Goal: Information Seeking & Learning: Learn about a topic

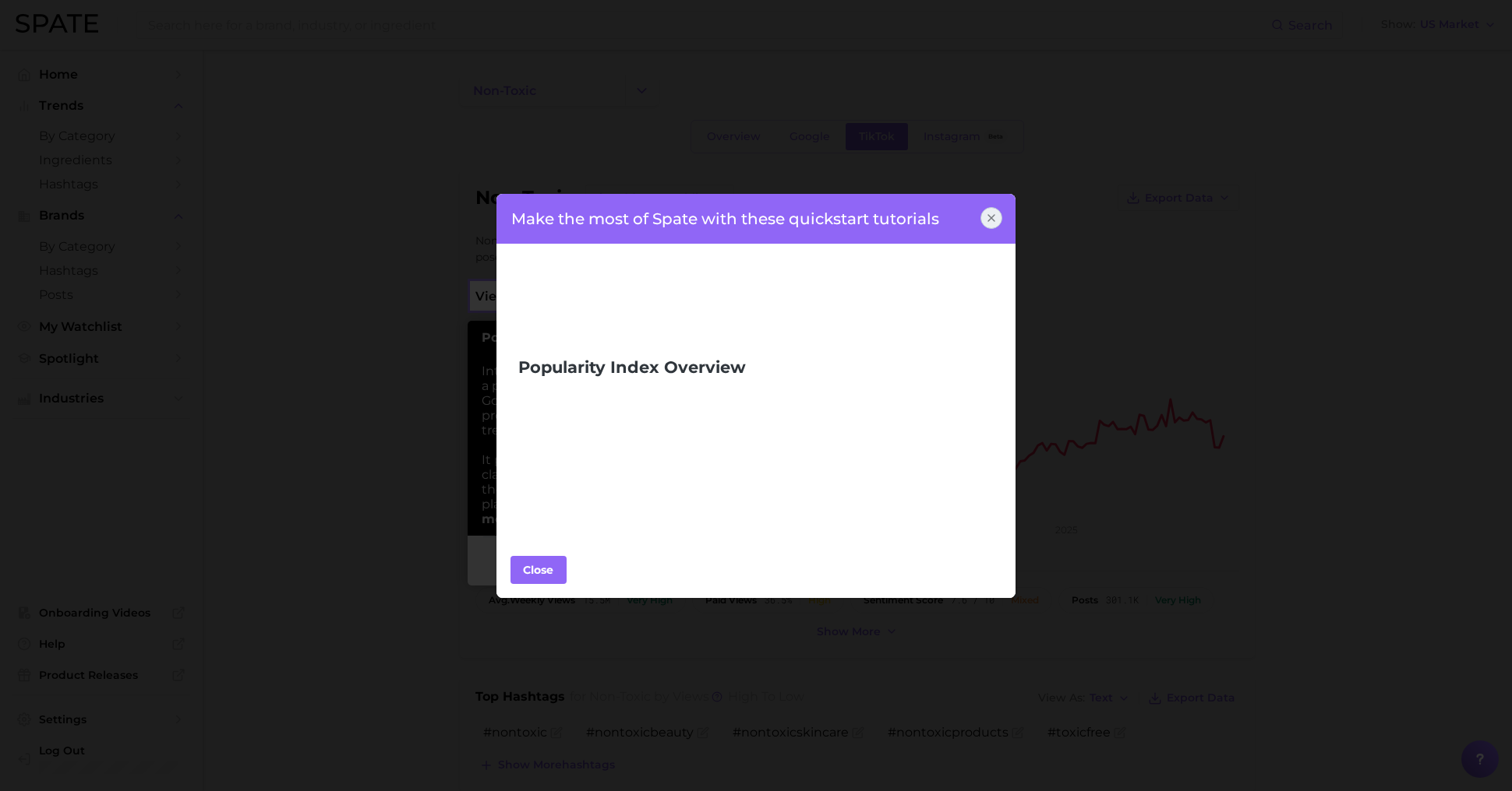
scroll to position [377, 0]
click at [540, 577] on div "Close" at bounding box center [538, 570] width 47 height 24
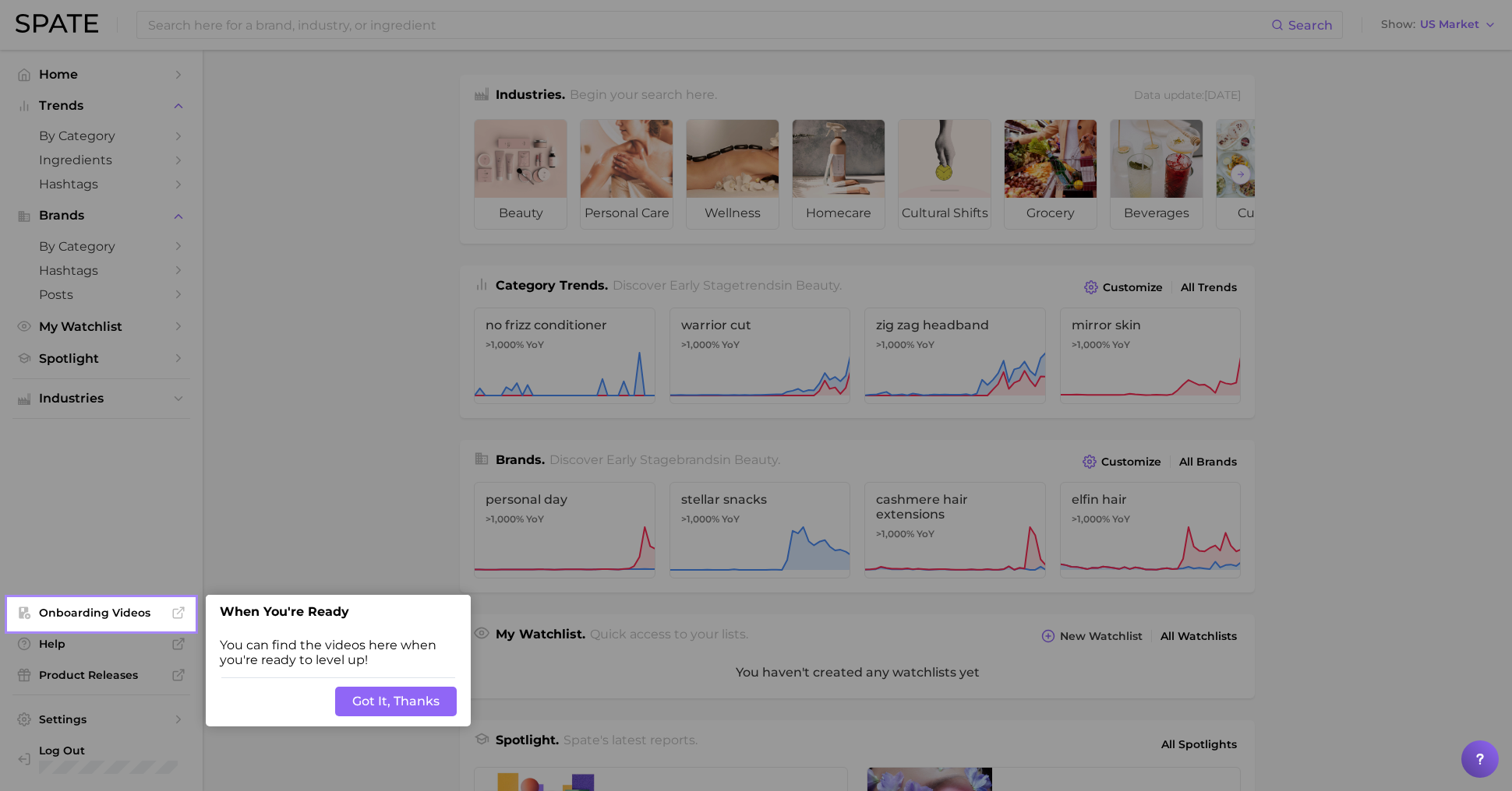
click at [404, 714] on button "Got It, Thanks" at bounding box center [396, 702] width 121 height 30
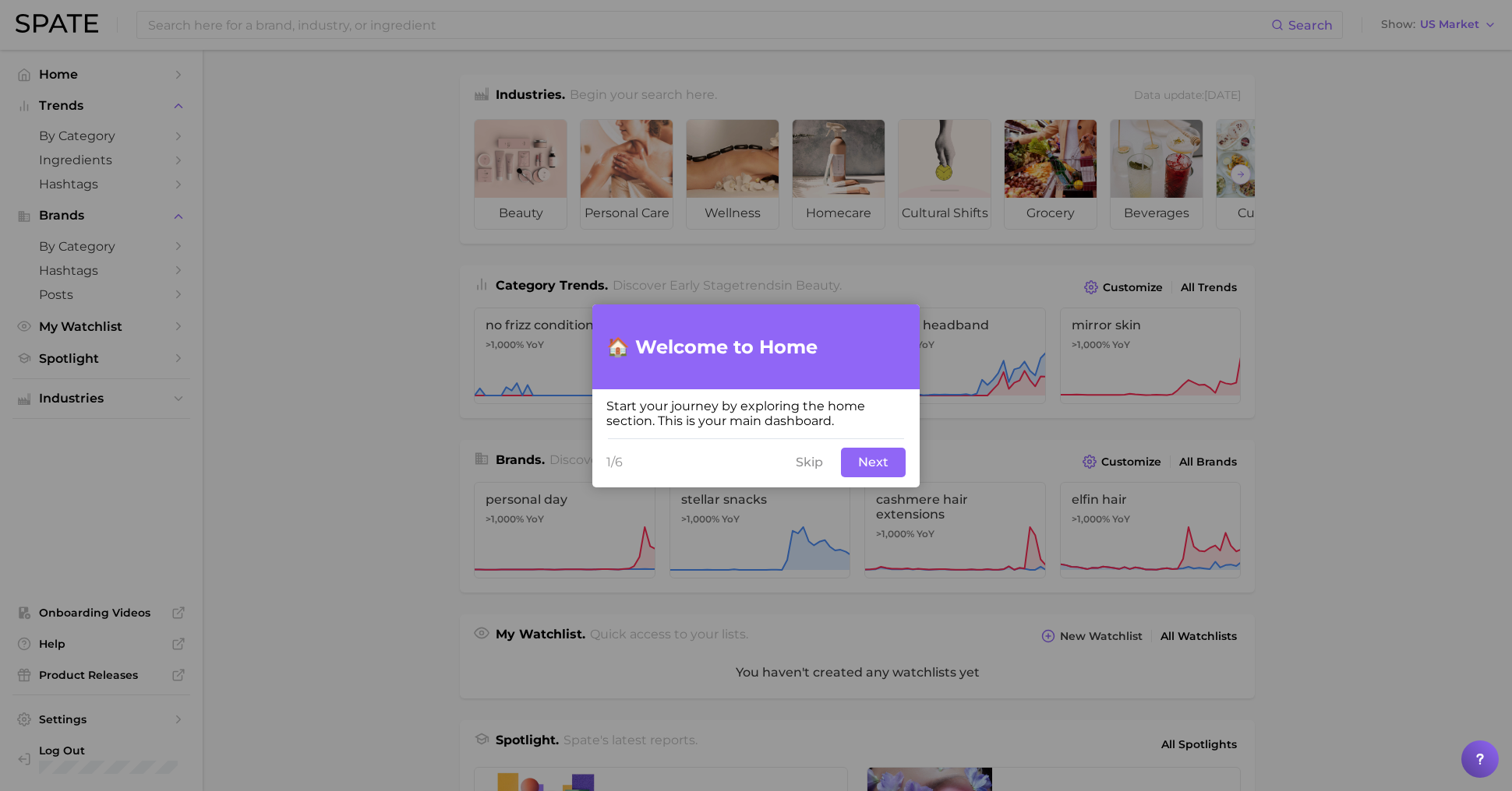
click at [815, 467] on button "Skip" at bounding box center [809, 462] width 46 height 30
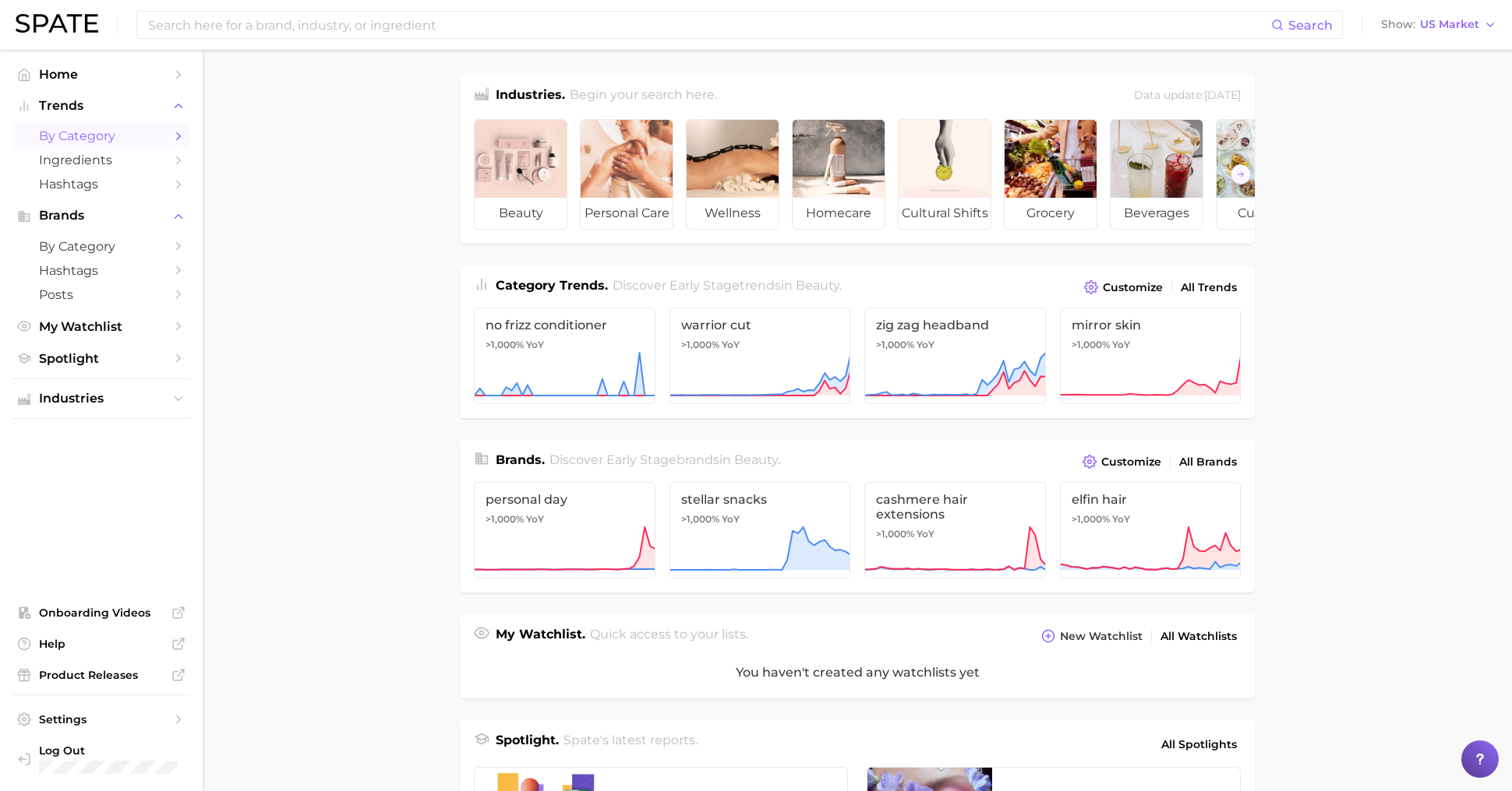
click at [80, 137] on span "by Category" at bounding box center [101, 136] width 125 height 15
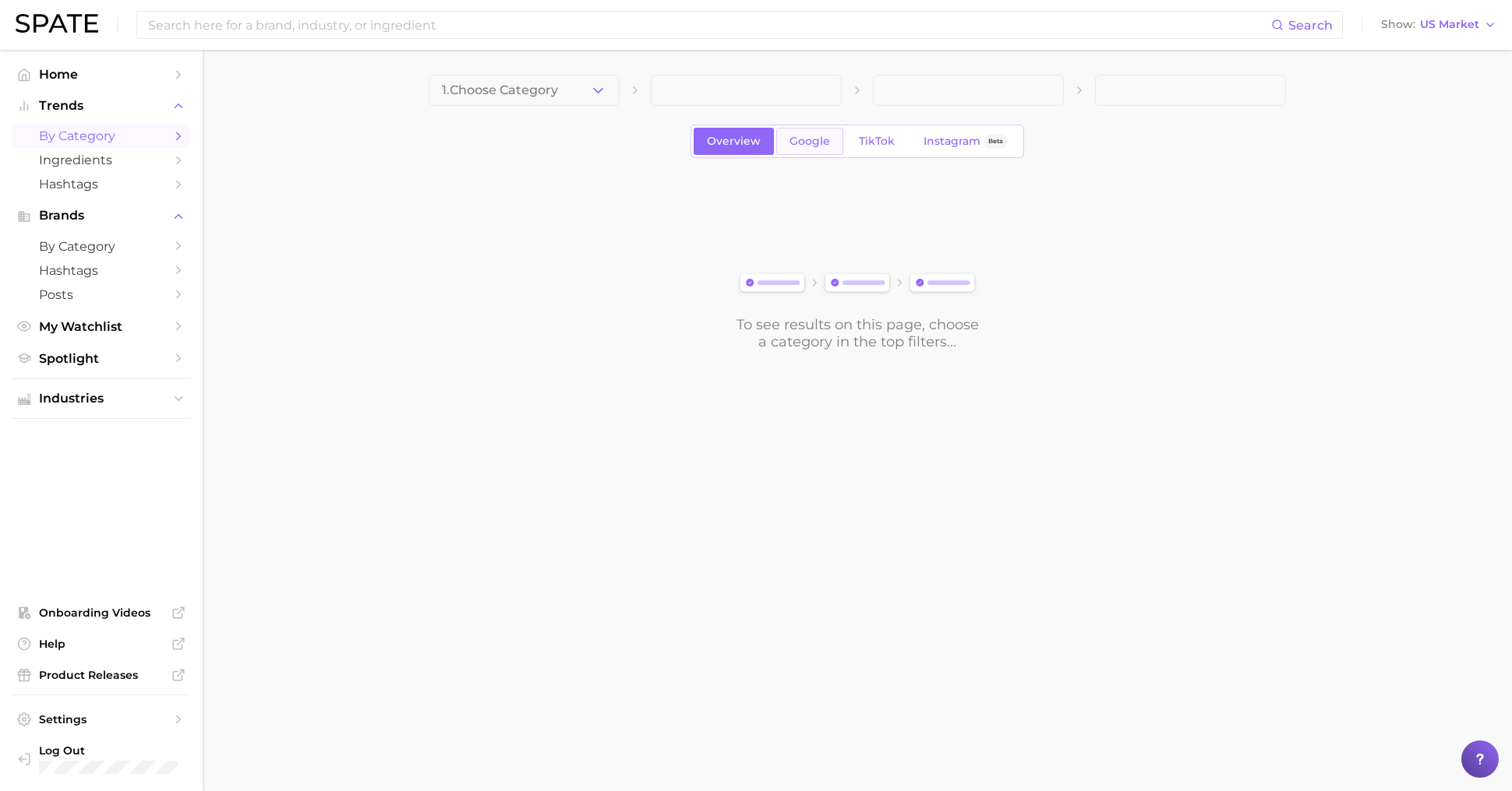
click at [812, 150] on link "Google" at bounding box center [810, 141] width 67 height 28
click at [574, 101] on button "1. Choose Category" at bounding box center [524, 91] width 191 height 32
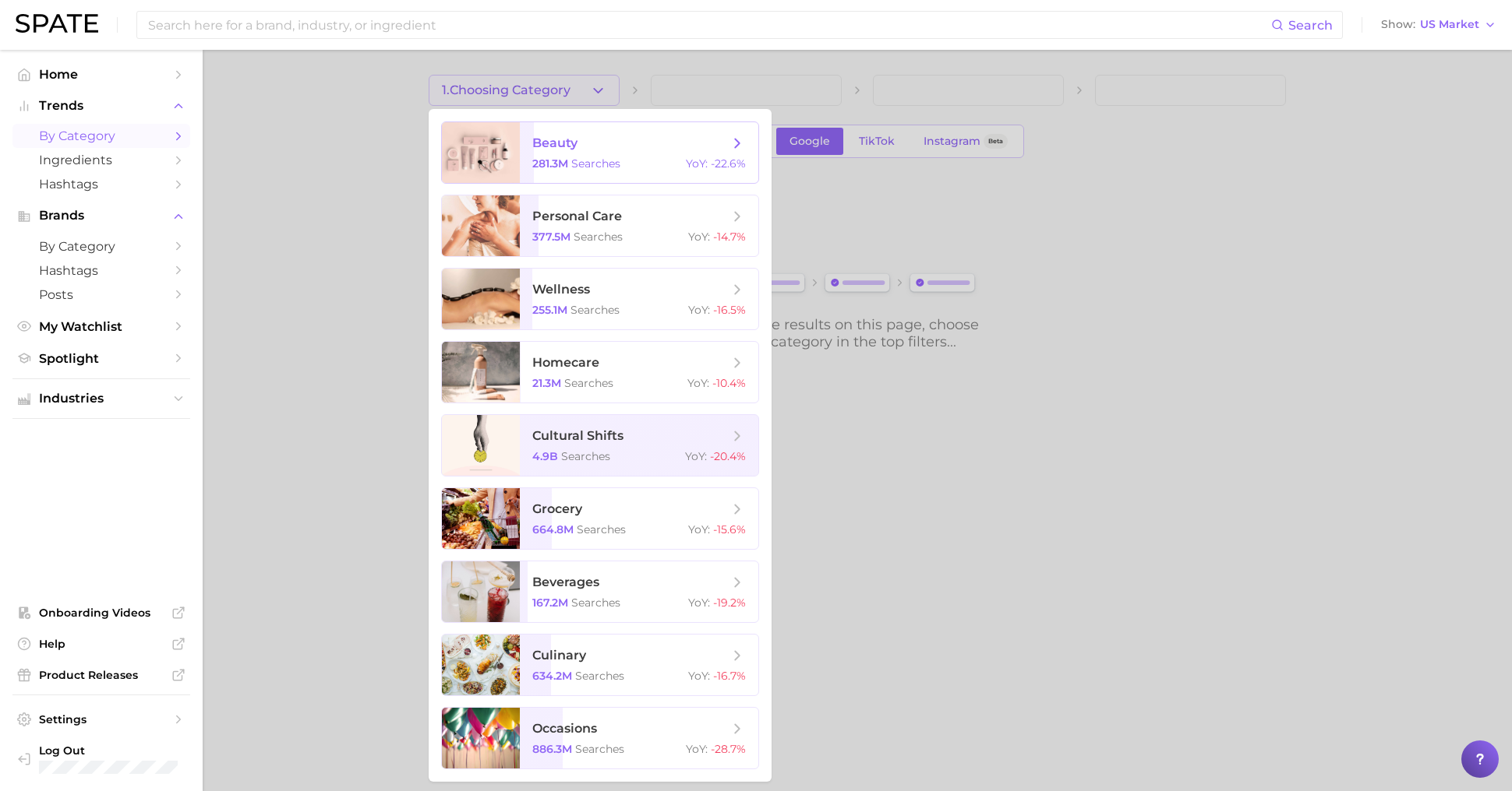
click at [587, 158] on span "searches" at bounding box center [596, 164] width 49 height 14
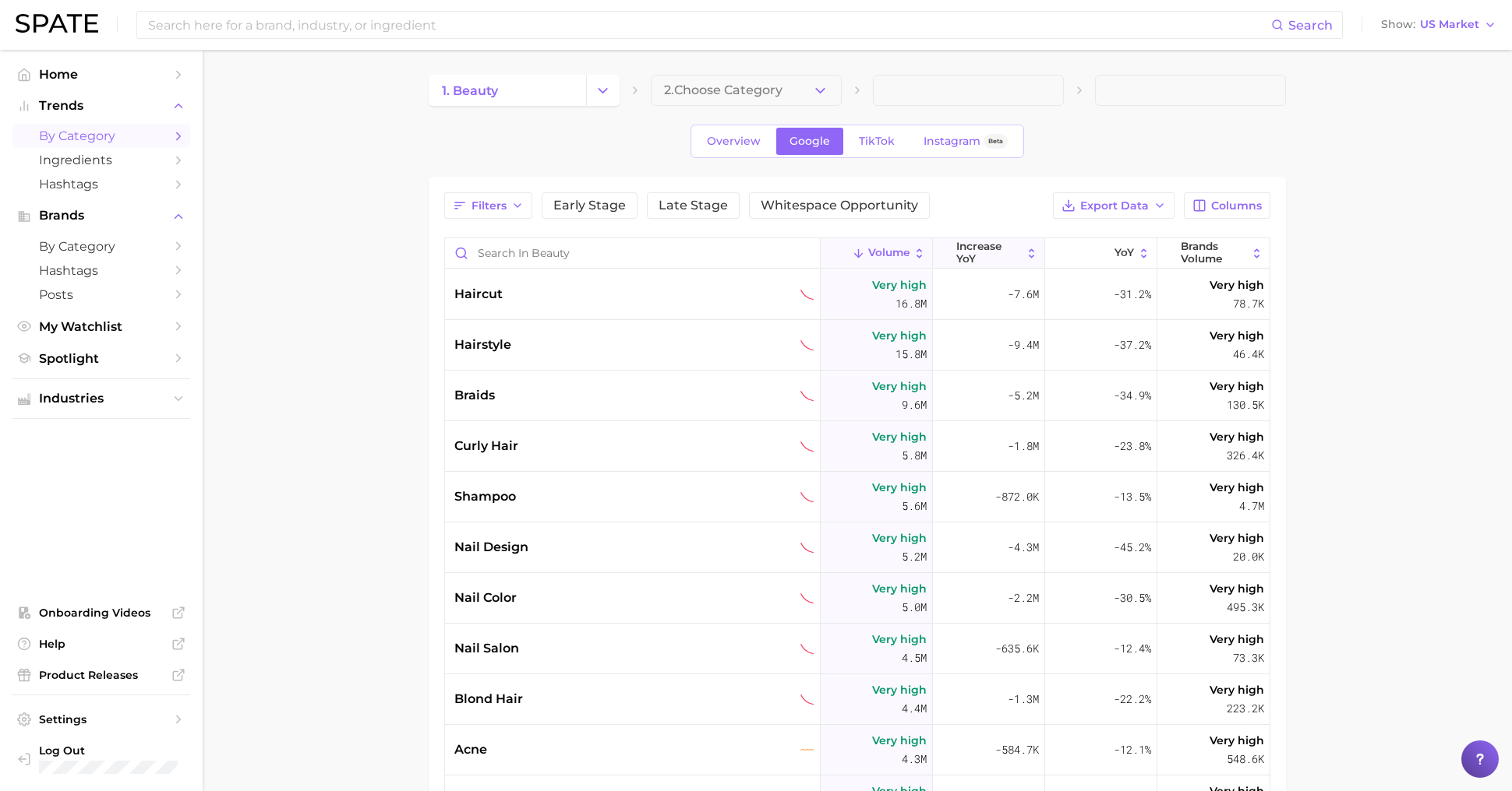
click at [987, 262] on span "increase YoY" at bounding box center [989, 252] width 65 height 24
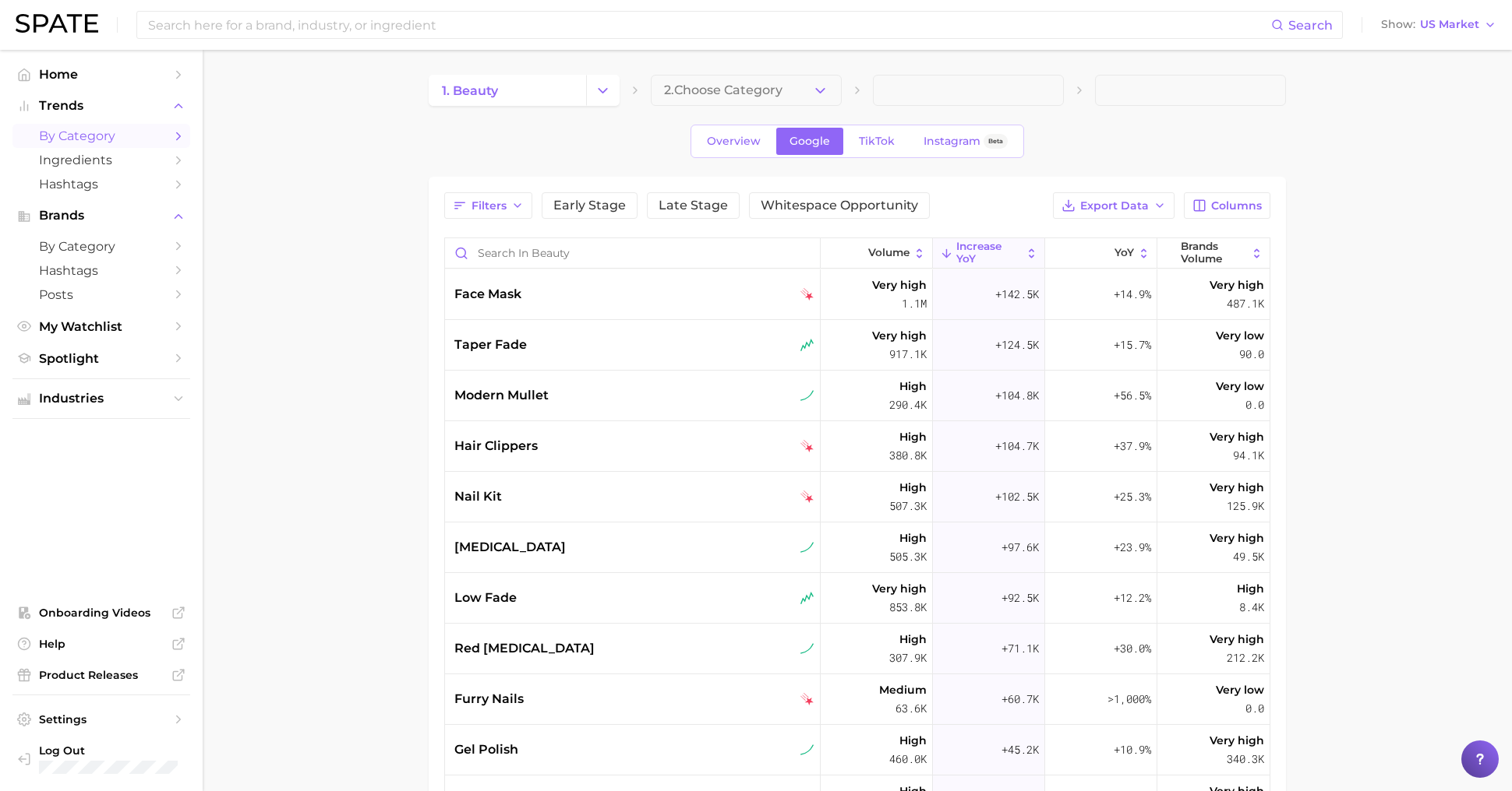
click at [1450, 444] on main "1. beauty 2. Choose Category Overview Google TikTok Instagram Beta Filters Earl…" at bounding box center [857, 585] width 1309 height 1072
click at [725, 147] on link "Overview" at bounding box center [734, 141] width 80 height 28
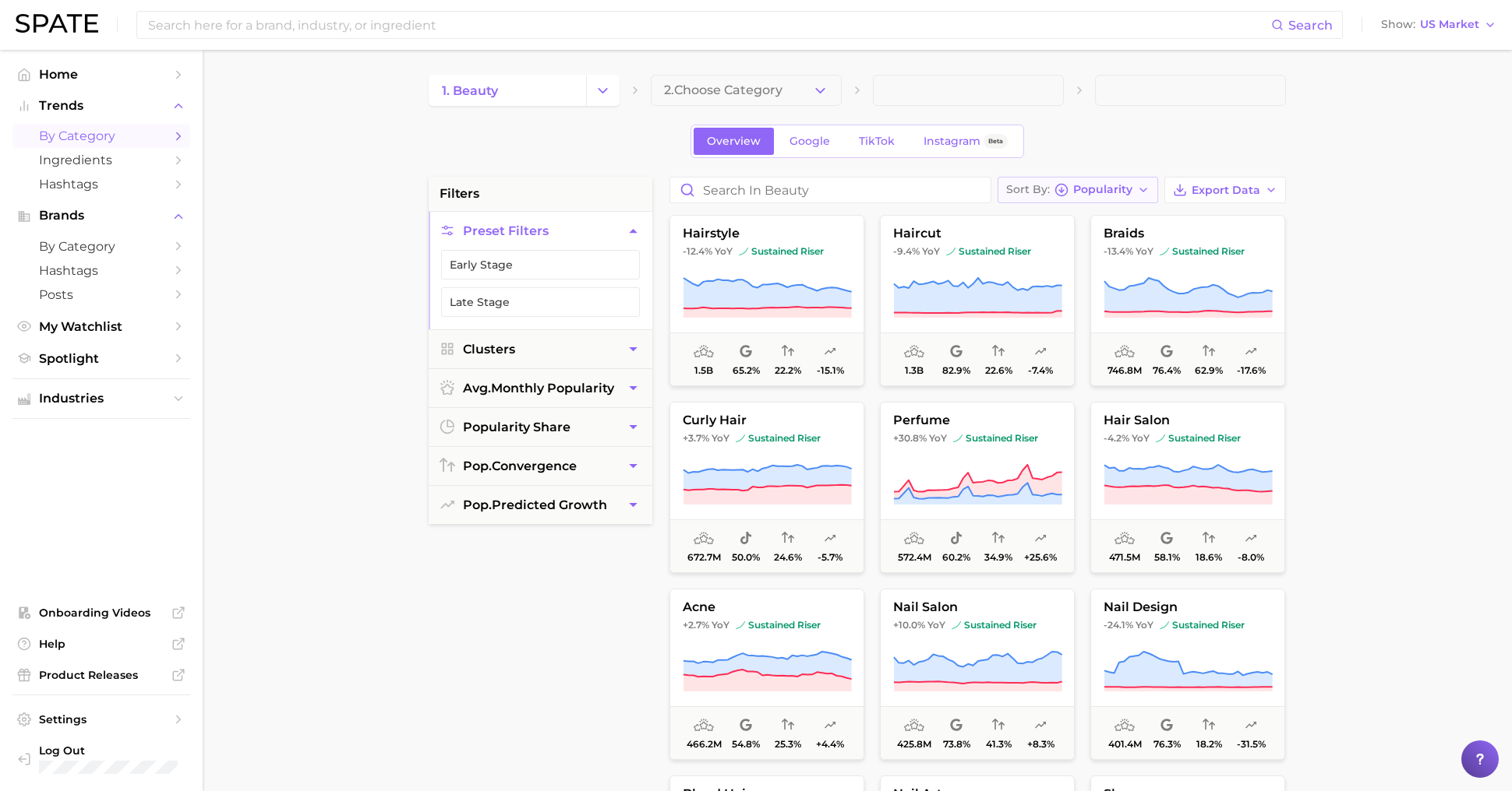
click at [1110, 193] on span "Popularity" at bounding box center [1102, 189] width 59 height 9
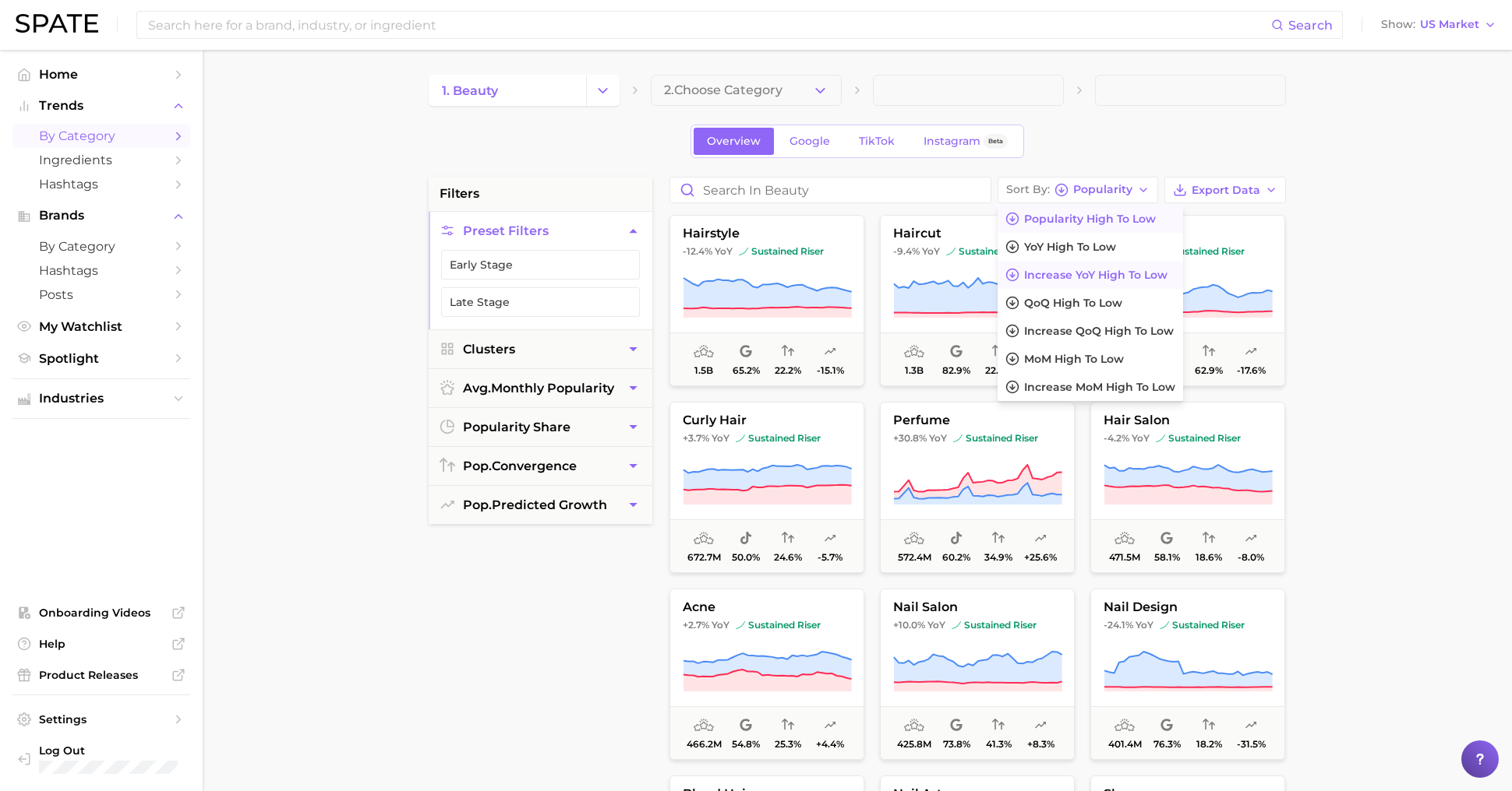
click at [1089, 278] on span "Increase YoY high to low" at bounding box center [1096, 275] width 143 height 13
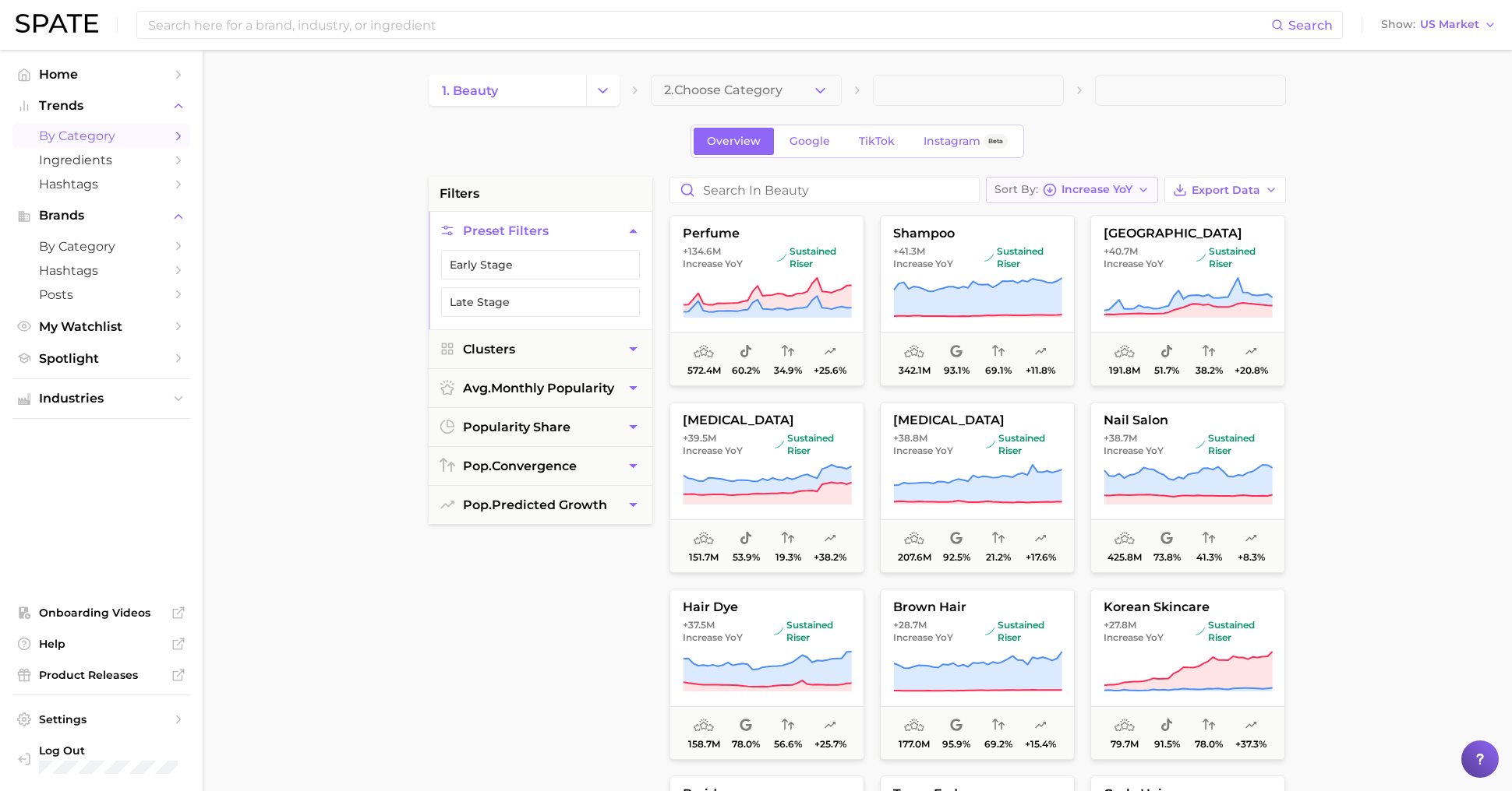
click at [1123, 197] on button "Sort By Increase YoY" at bounding box center [1072, 190] width 172 height 27
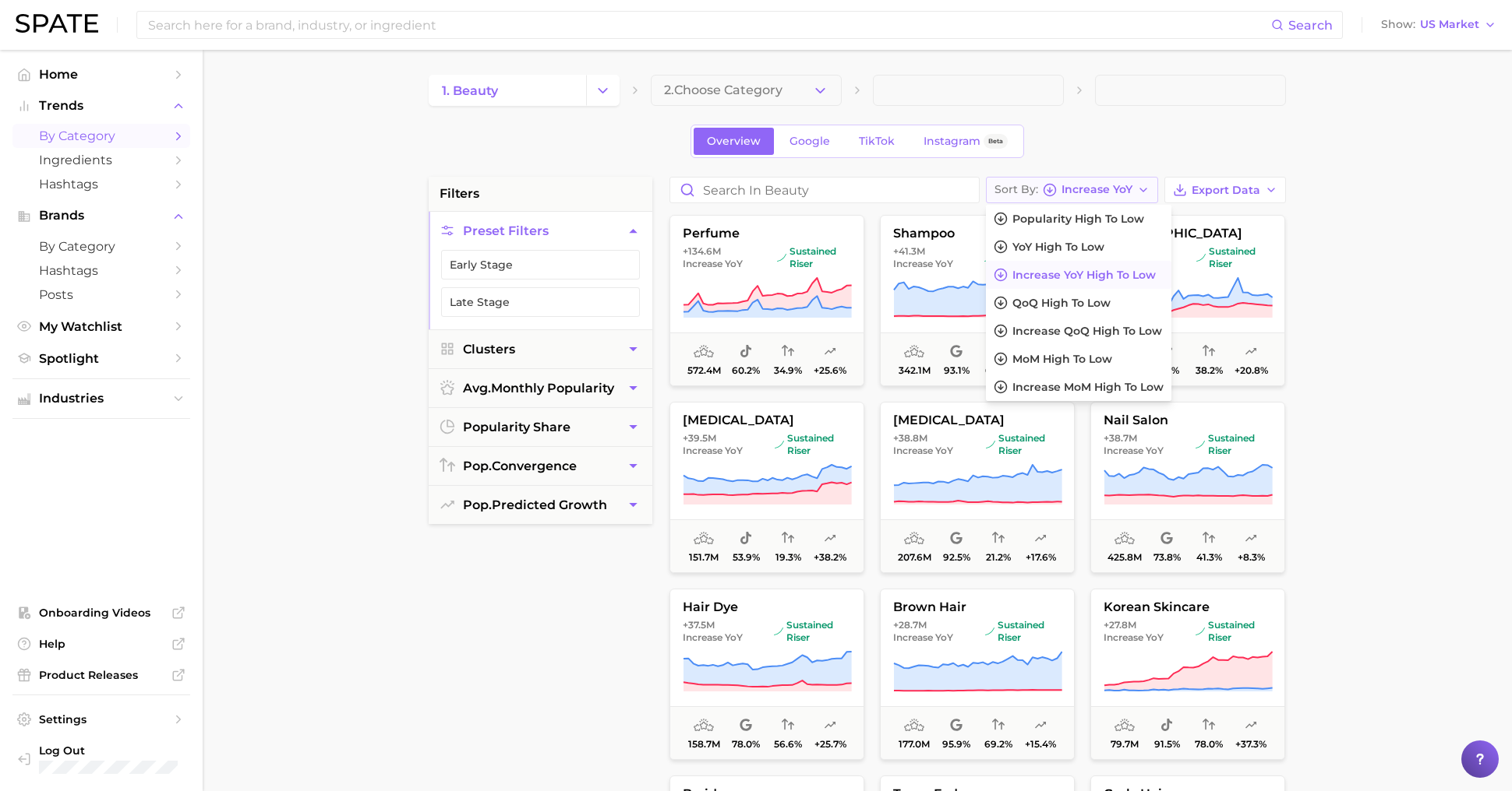
click at [1124, 196] on button "Sort By Increase YoY" at bounding box center [1072, 190] width 172 height 27
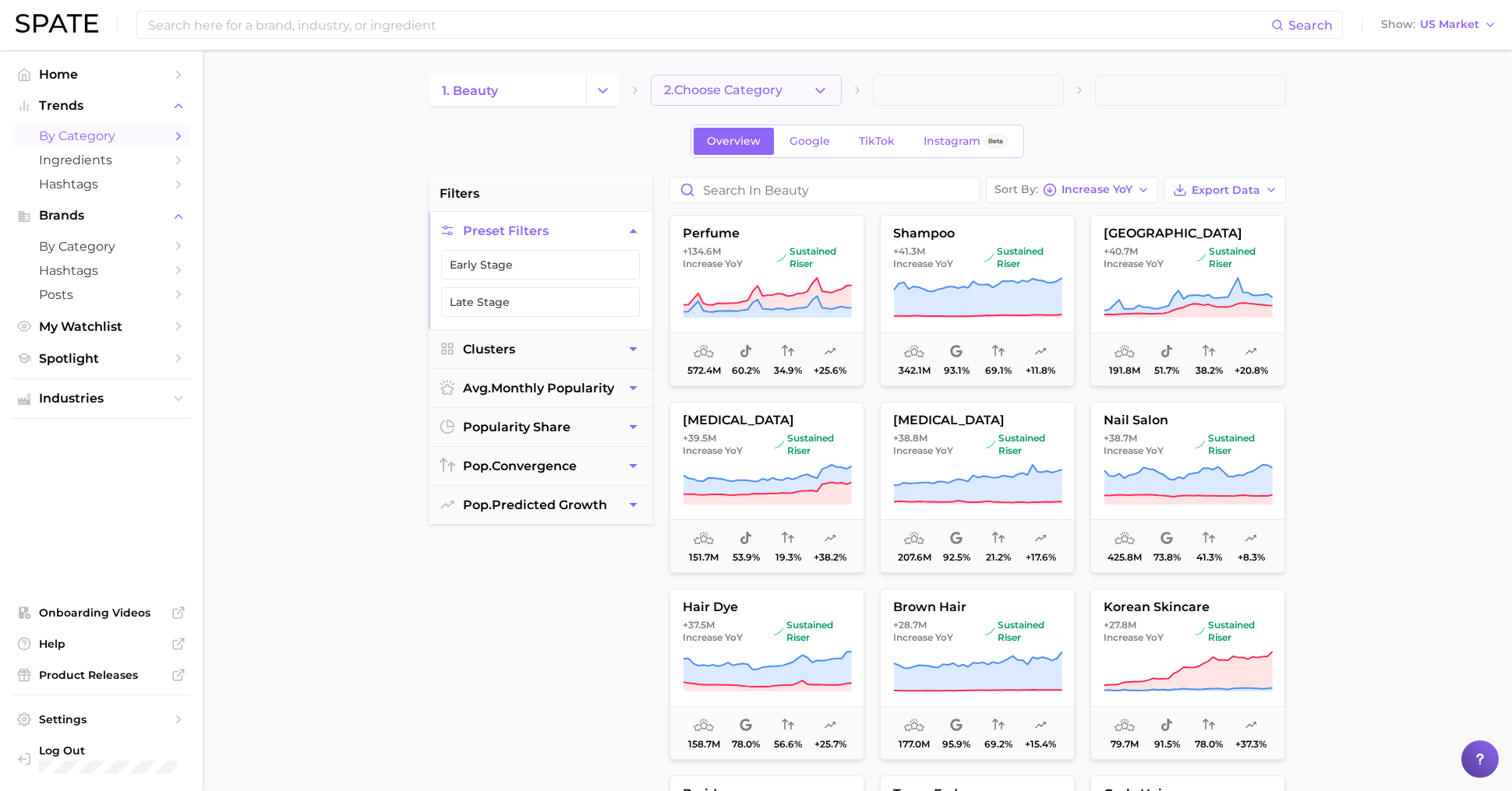
click at [769, 80] on button "2. Choose Category" at bounding box center [746, 91] width 191 height 32
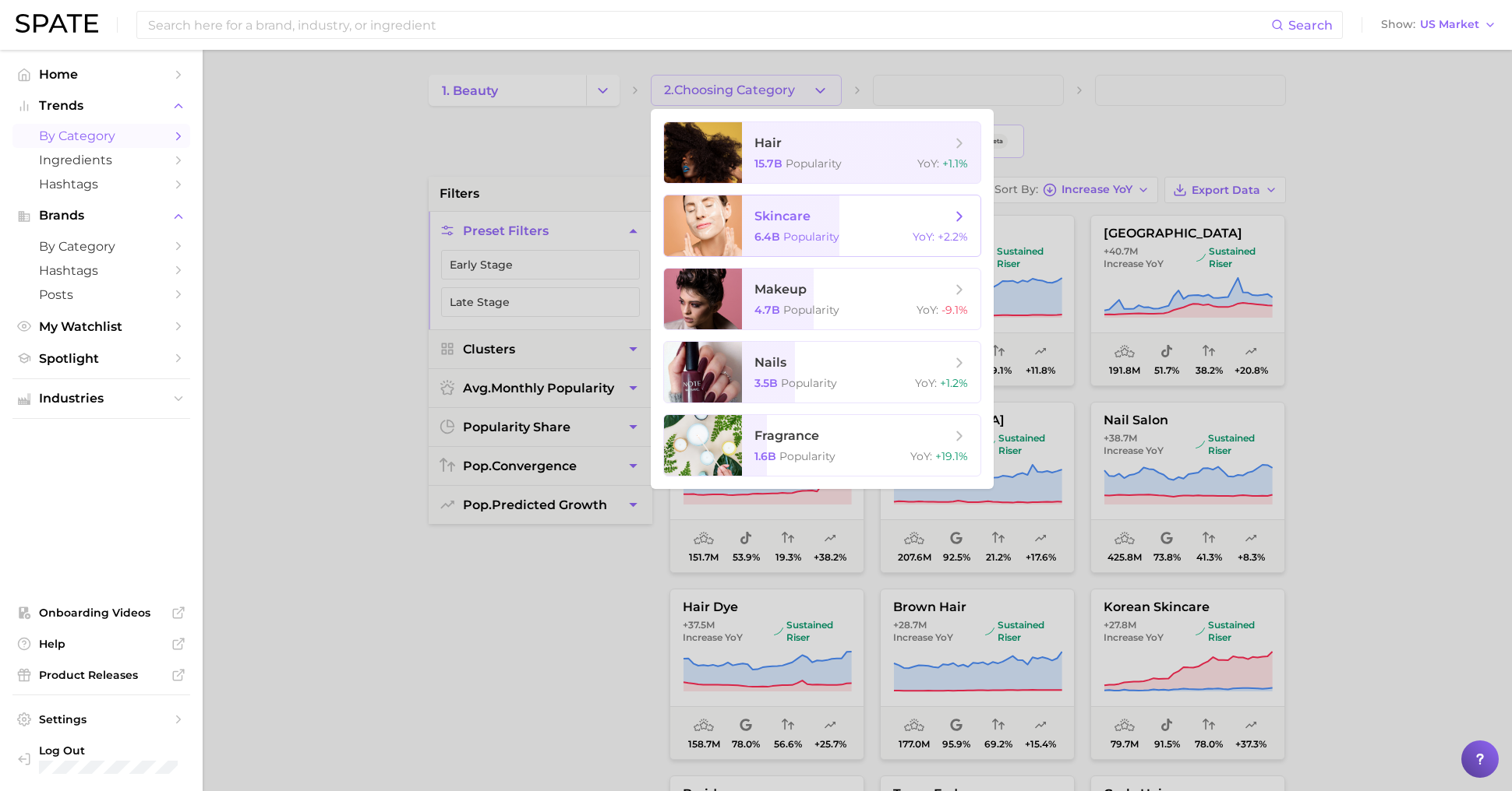
click at [884, 243] on div "6.4b Popularity YoY : +2.2%" at bounding box center [861, 237] width 214 height 14
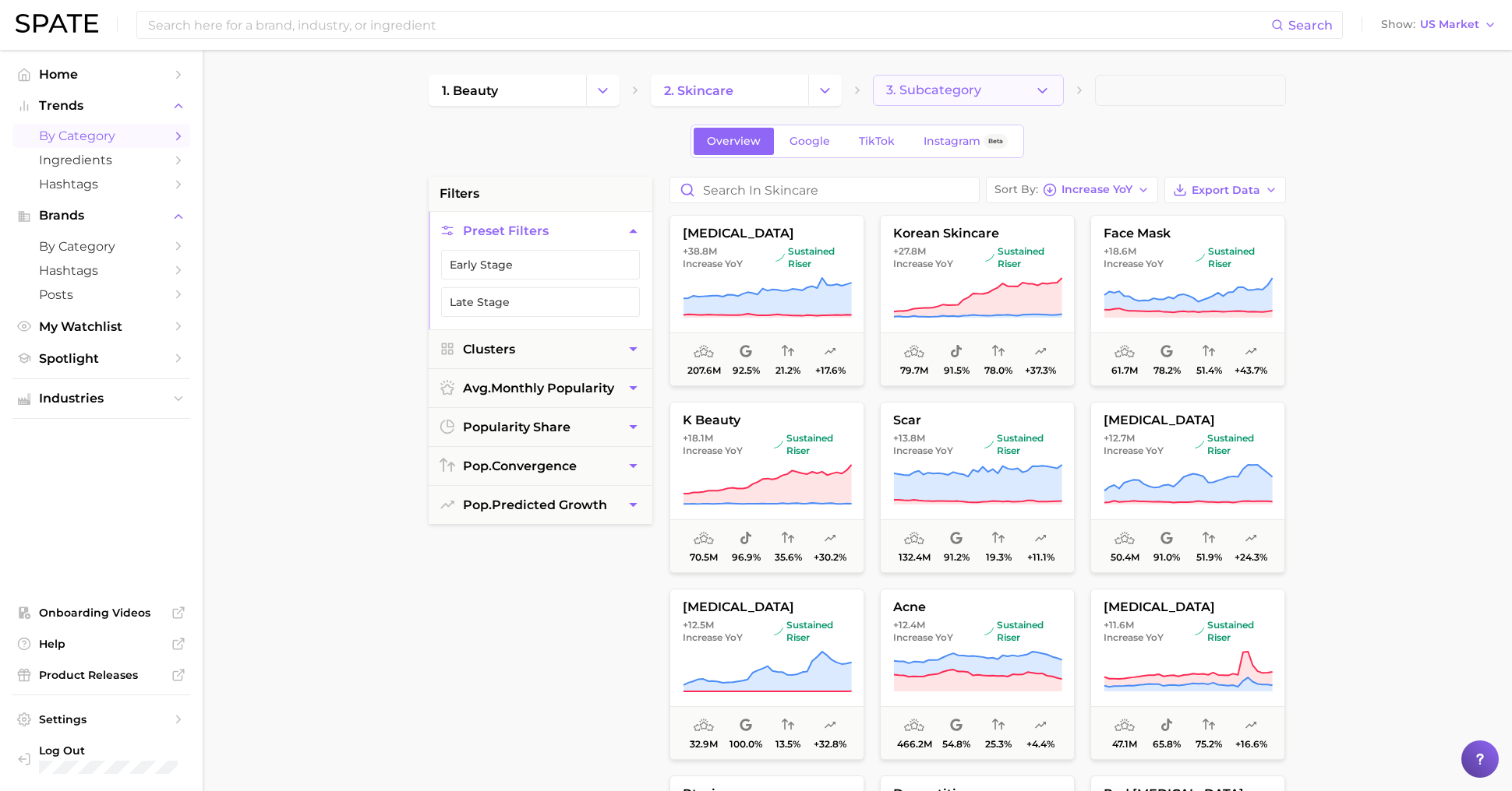
click at [995, 89] on button "3. Subcategory" at bounding box center [968, 91] width 191 height 32
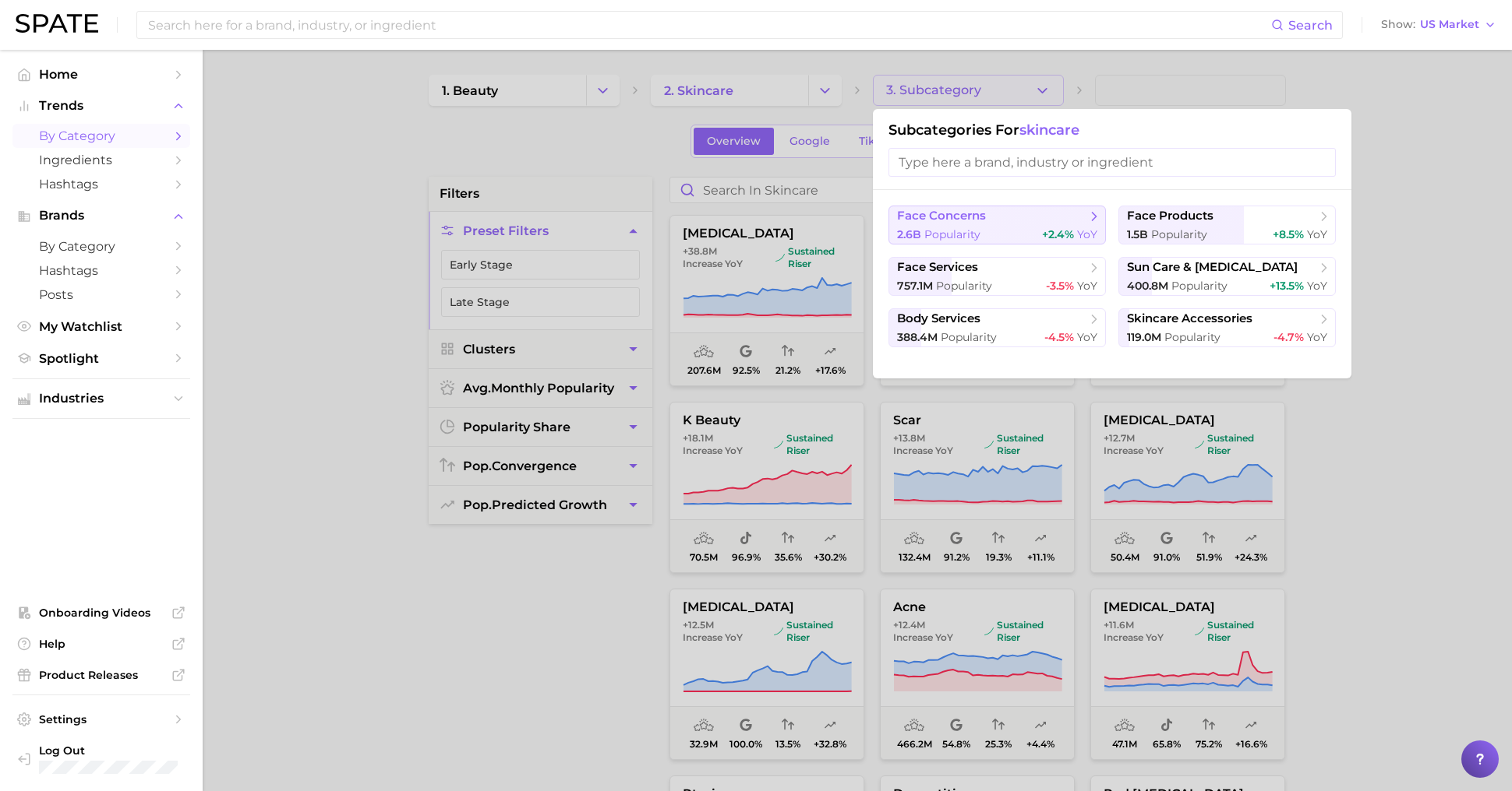
click at [1071, 232] on span "+2.4%" at bounding box center [1058, 235] width 32 height 14
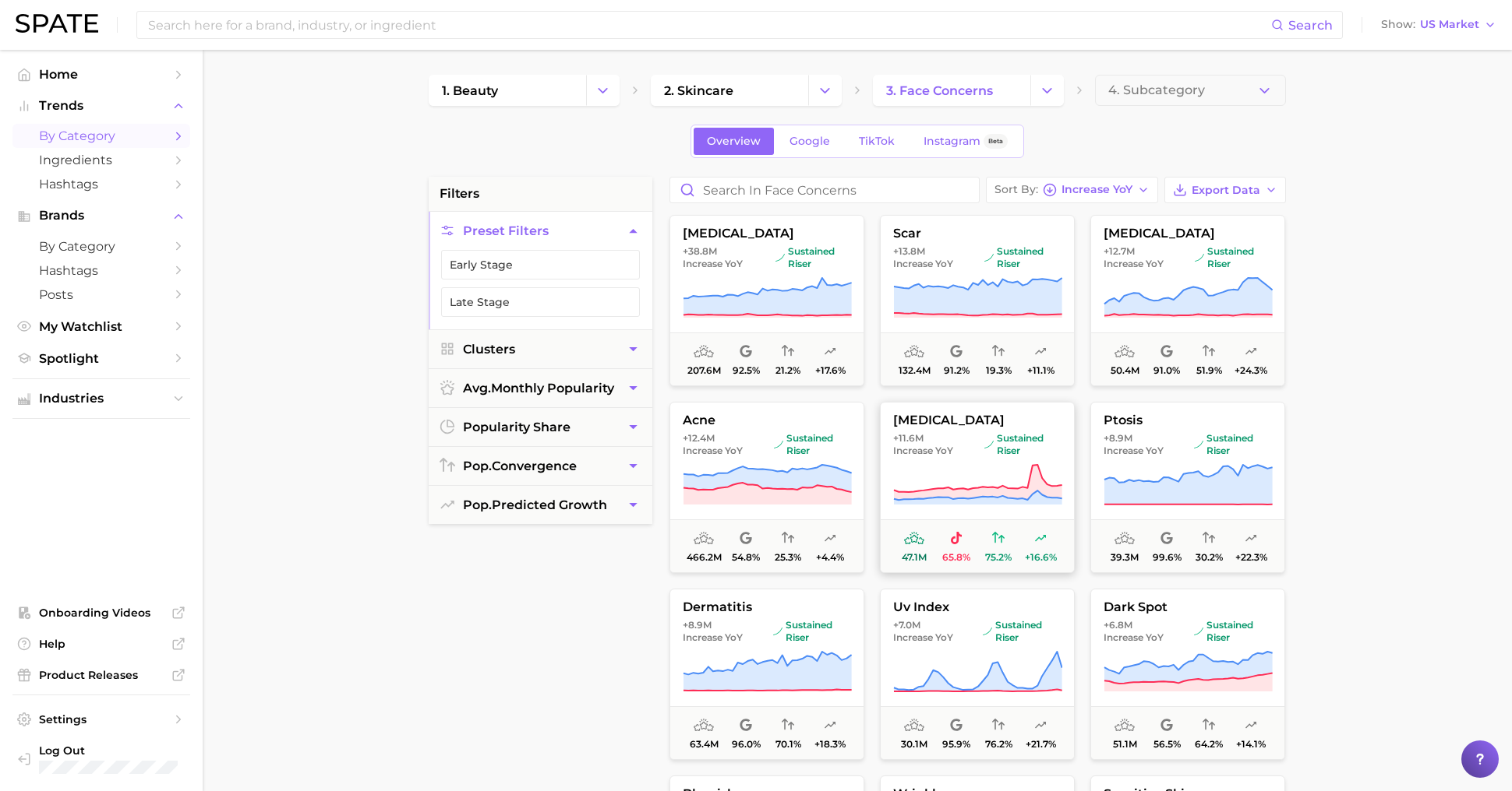
click at [987, 497] on icon at bounding box center [978, 498] width 169 height 14
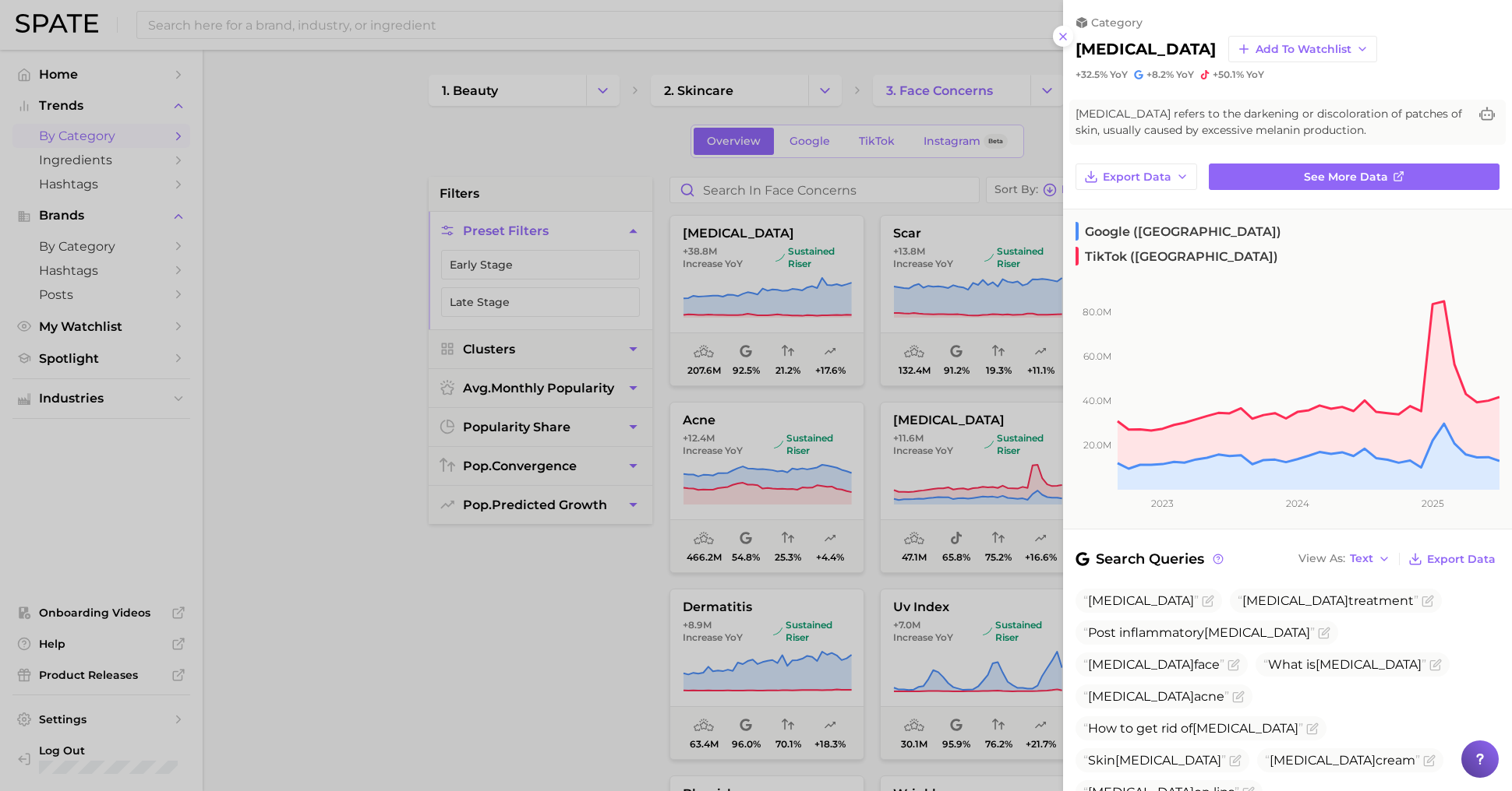
click at [857, 303] on div at bounding box center [756, 396] width 1512 height 791
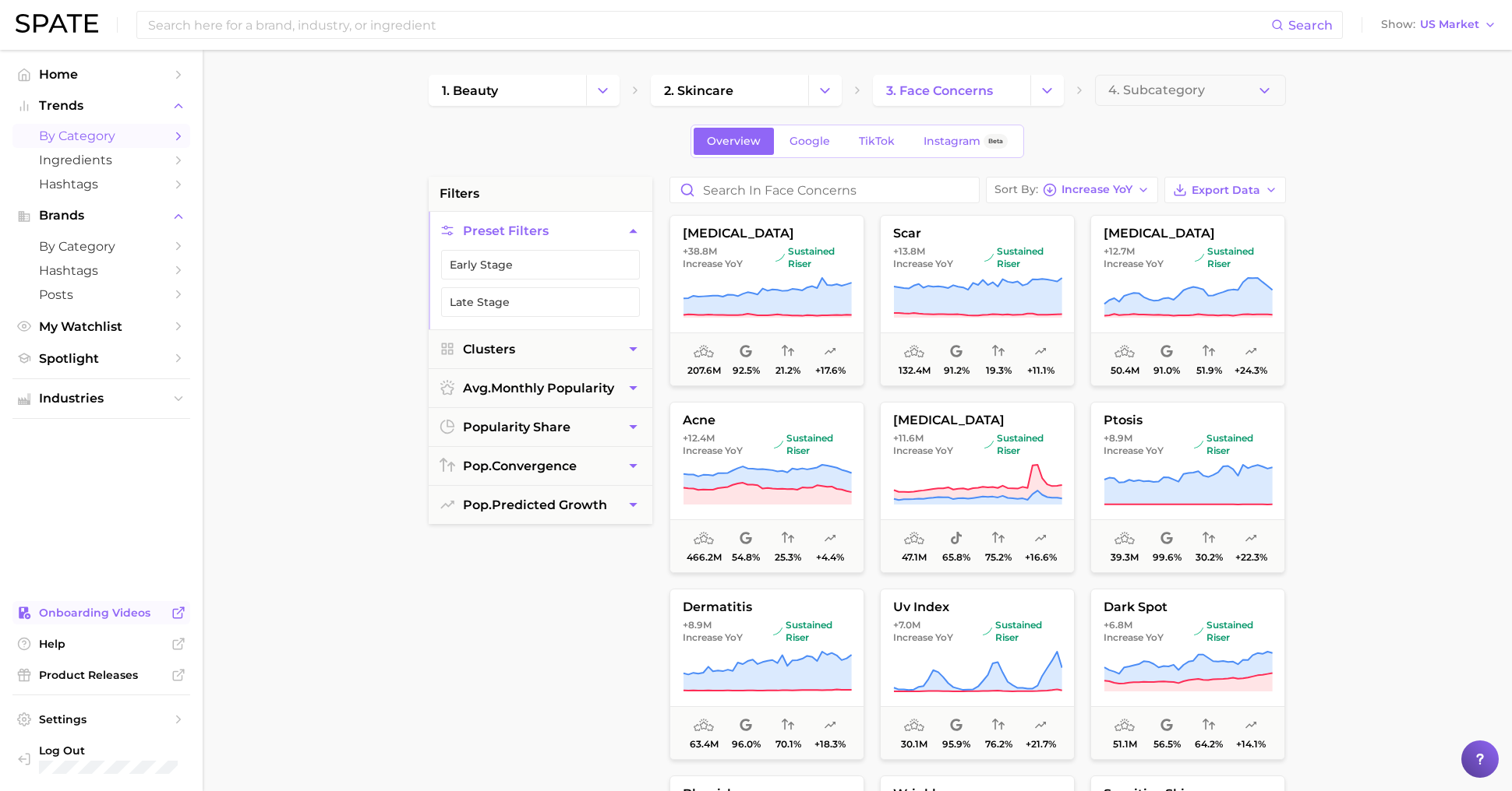
click at [108, 612] on span "Onboarding Videos" at bounding box center [101, 613] width 125 height 14
click at [797, 147] on span "Google" at bounding box center [809, 141] width 40 height 13
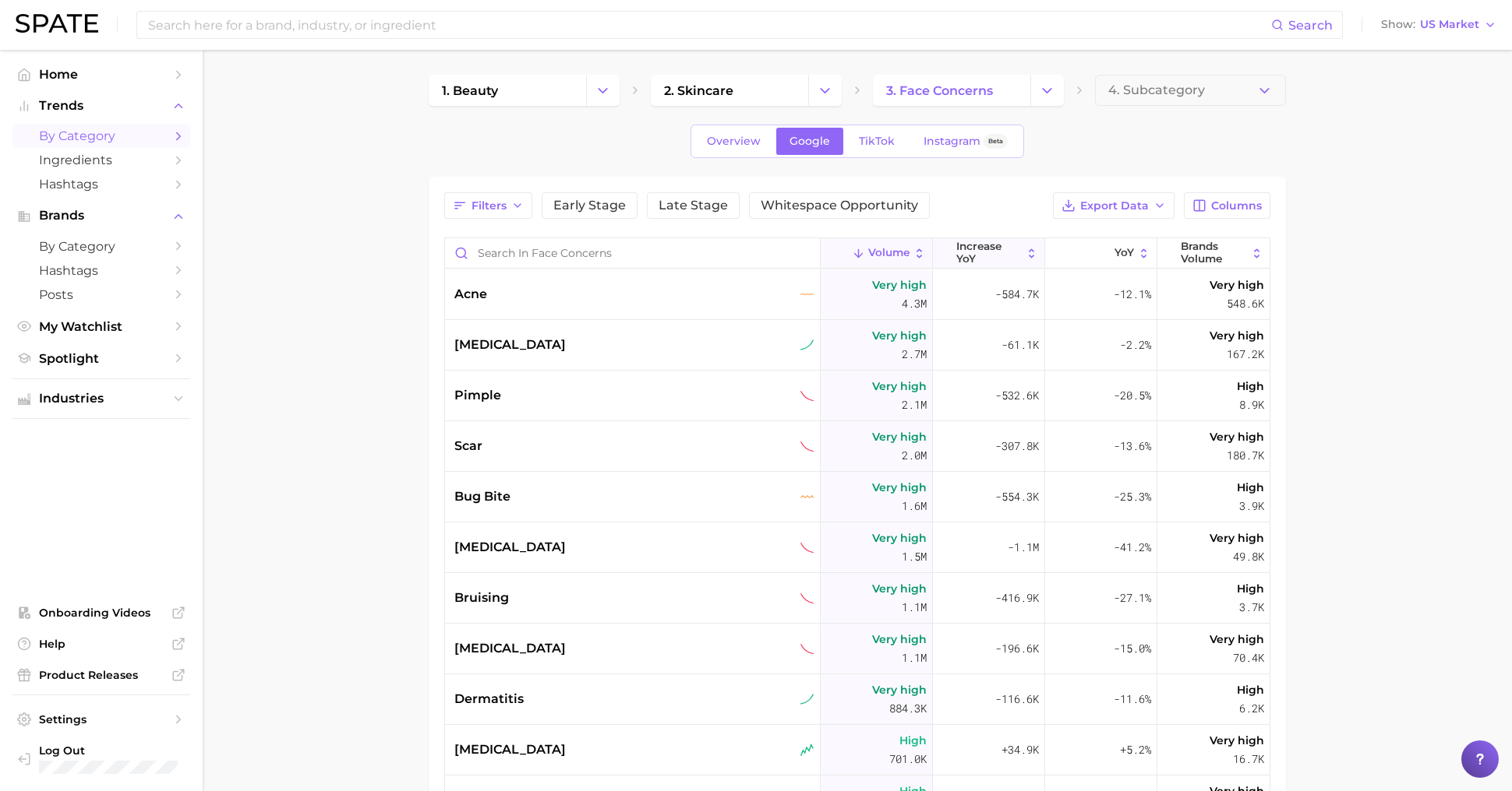
click at [981, 243] on span "increase YoY" at bounding box center [989, 252] width 65 height 24
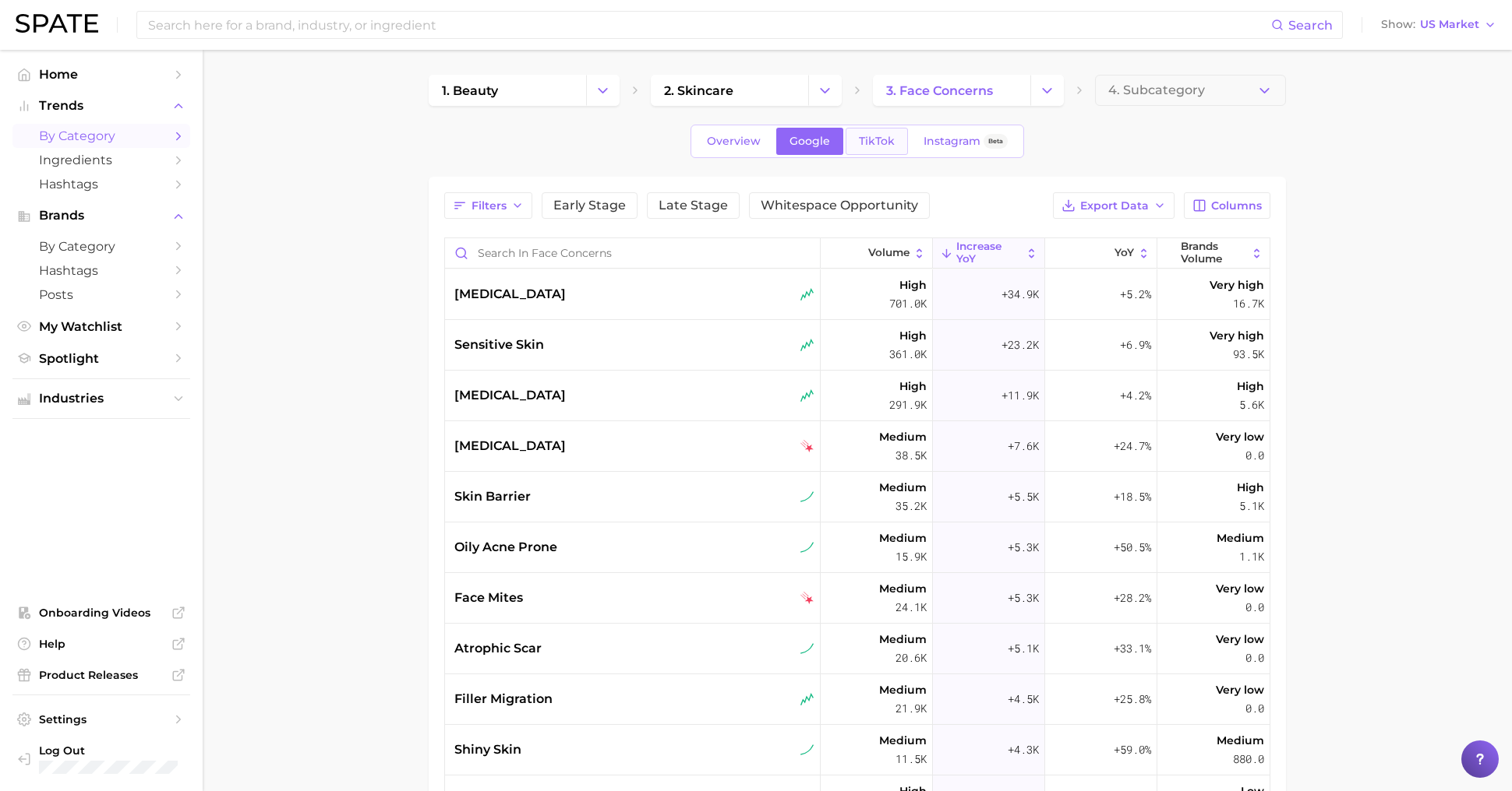
click at [881, 154] on link "TikTok" at bounding box center [877, 141] width 62 height 28
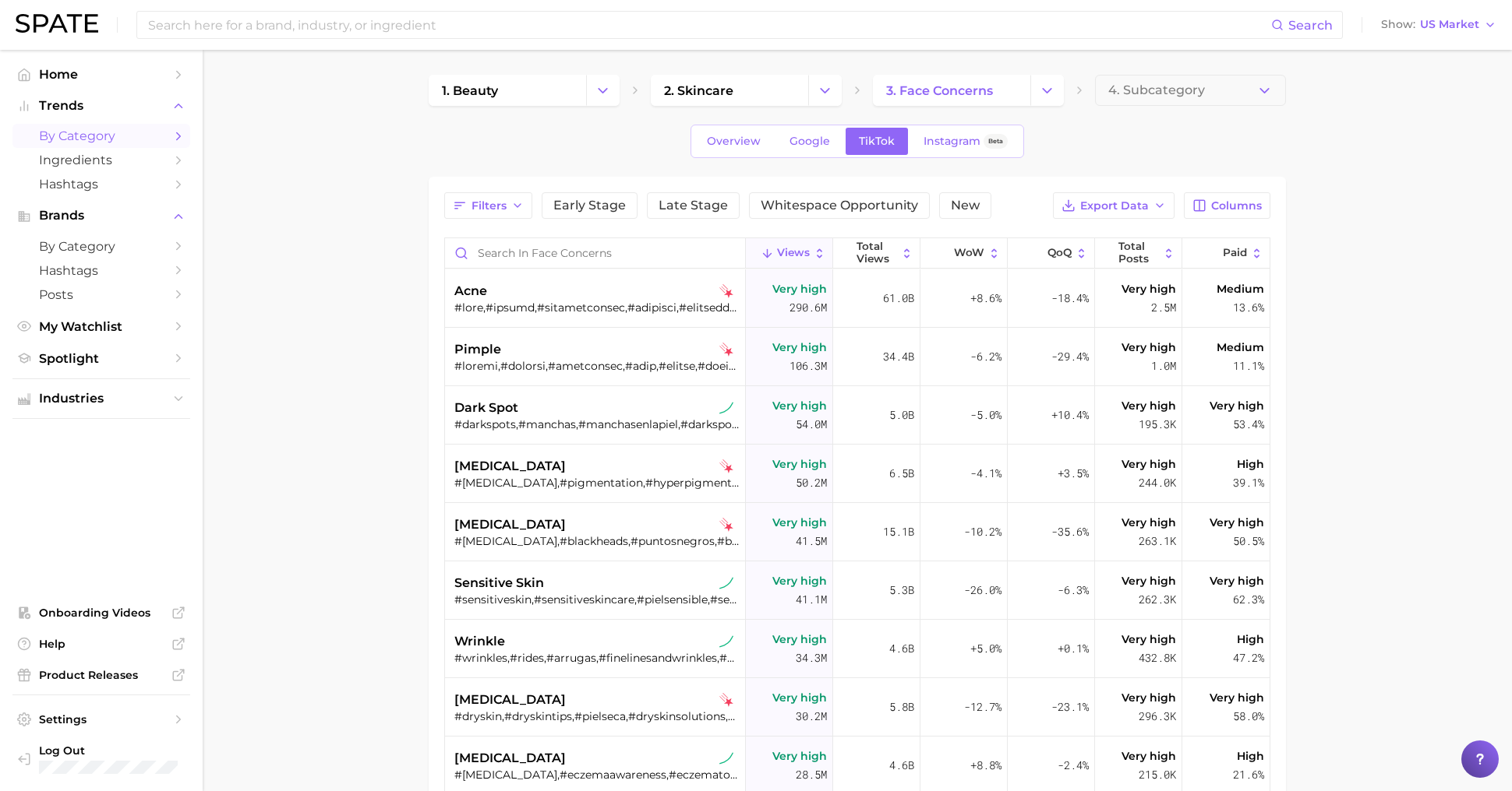
click at [931, 160] on div "1. beauty 2. skincare 3. face concerns 4. Subcategory Overview Google TikTok In…" at bounding box center [857, 559] width 857 height 970
click at [938, 144] on span "Instagram" at bounding box center [952, 141] width 57 height 13
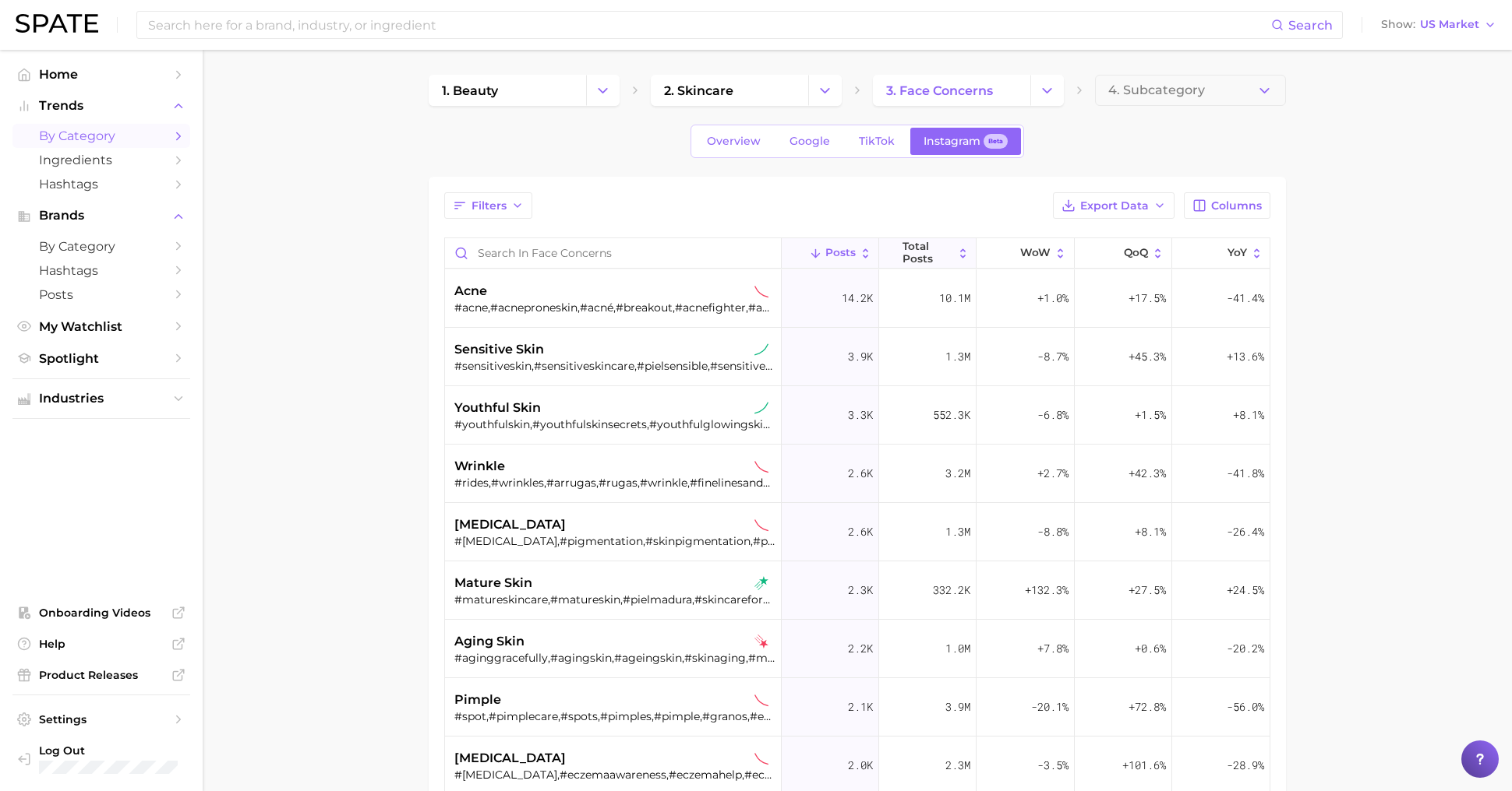
click at [929, 251] on span "Total Posts" at bounding box center [928, 252] width 50 height 24
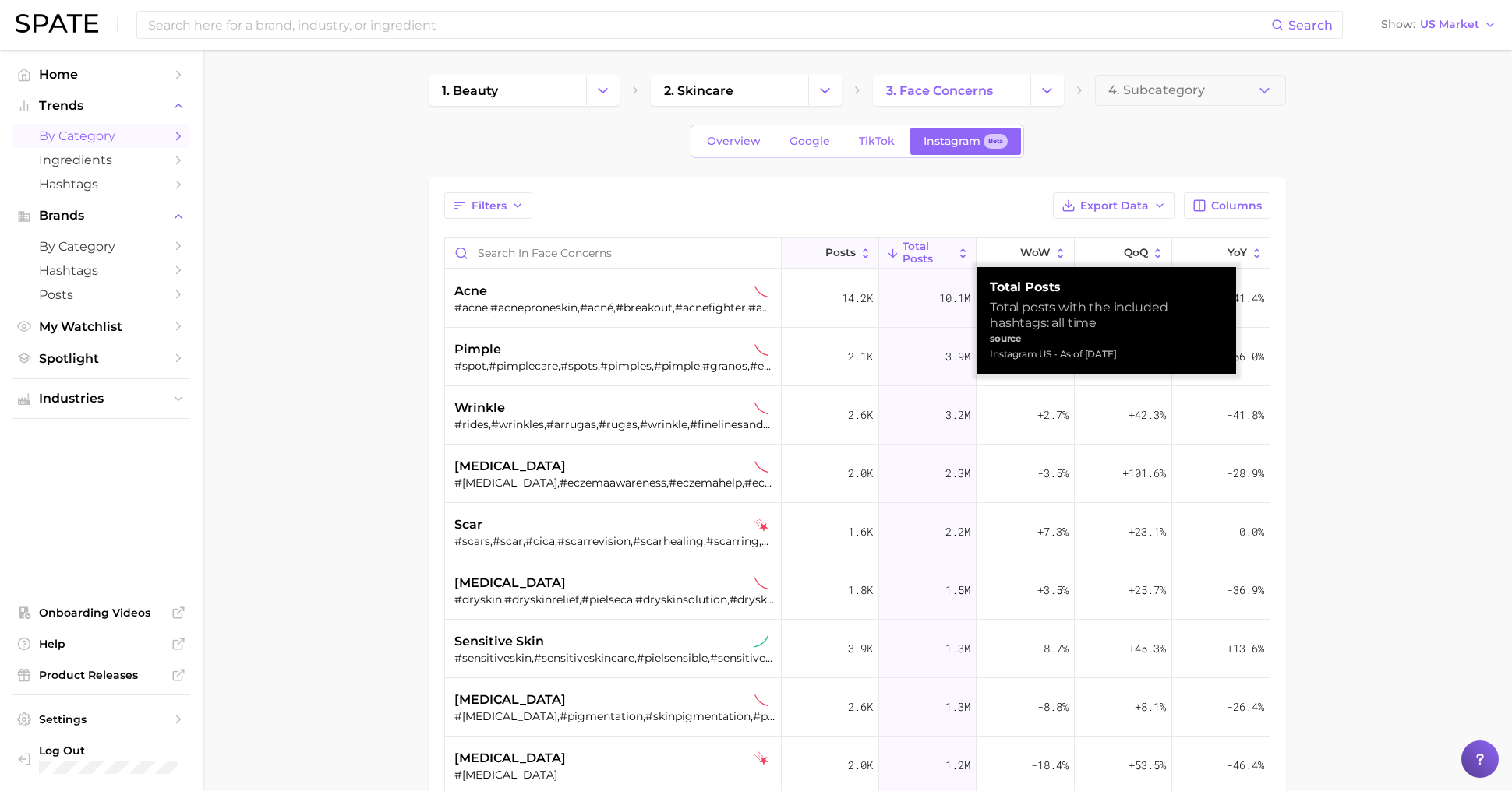
click at [833, 260] on button "Posts" at bounding box center [831, 253] width 98 height 31
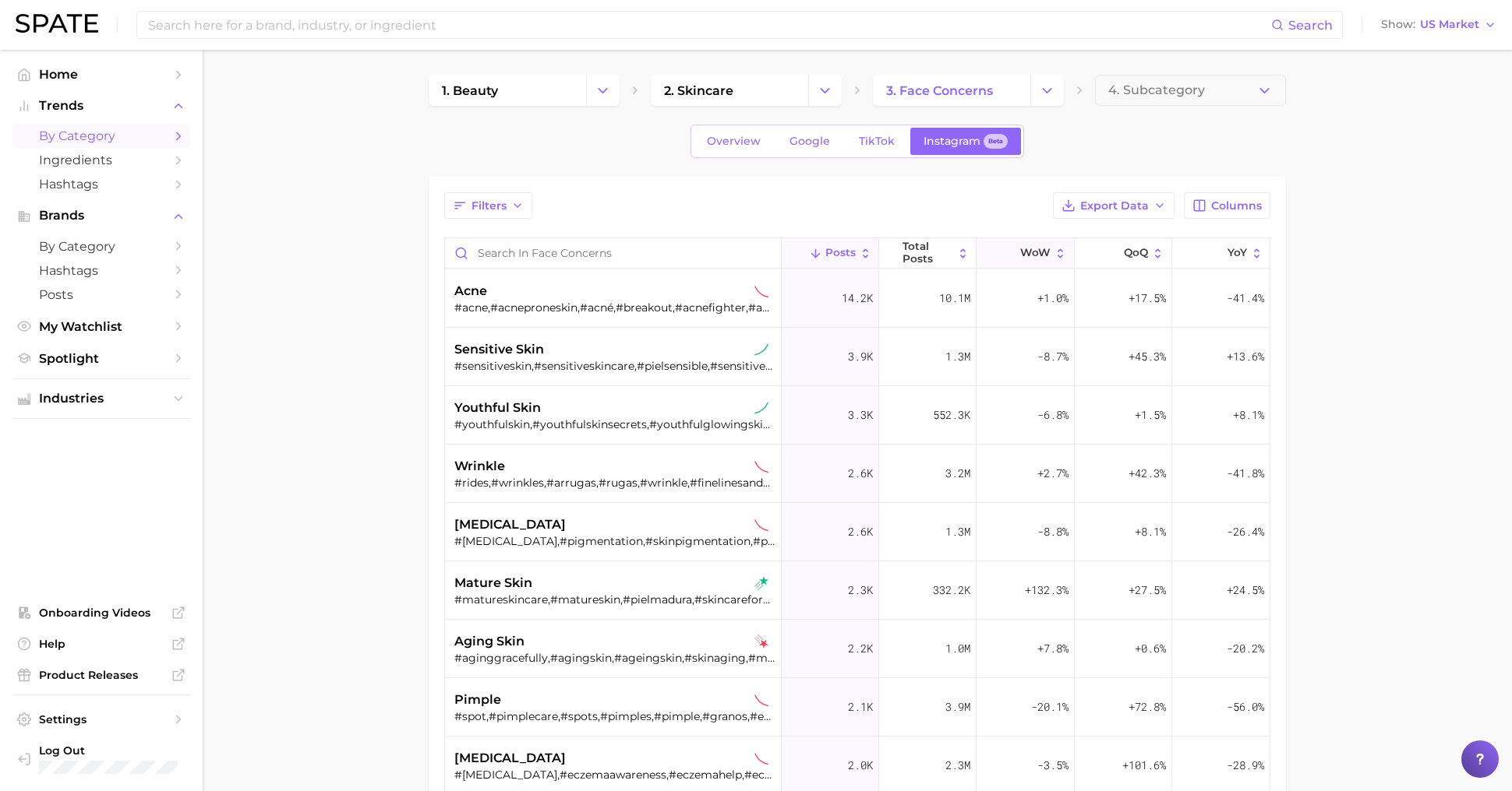
click at [1011, 238] on button "WoW" at bounding box center [1026, 253] width 98 height 31
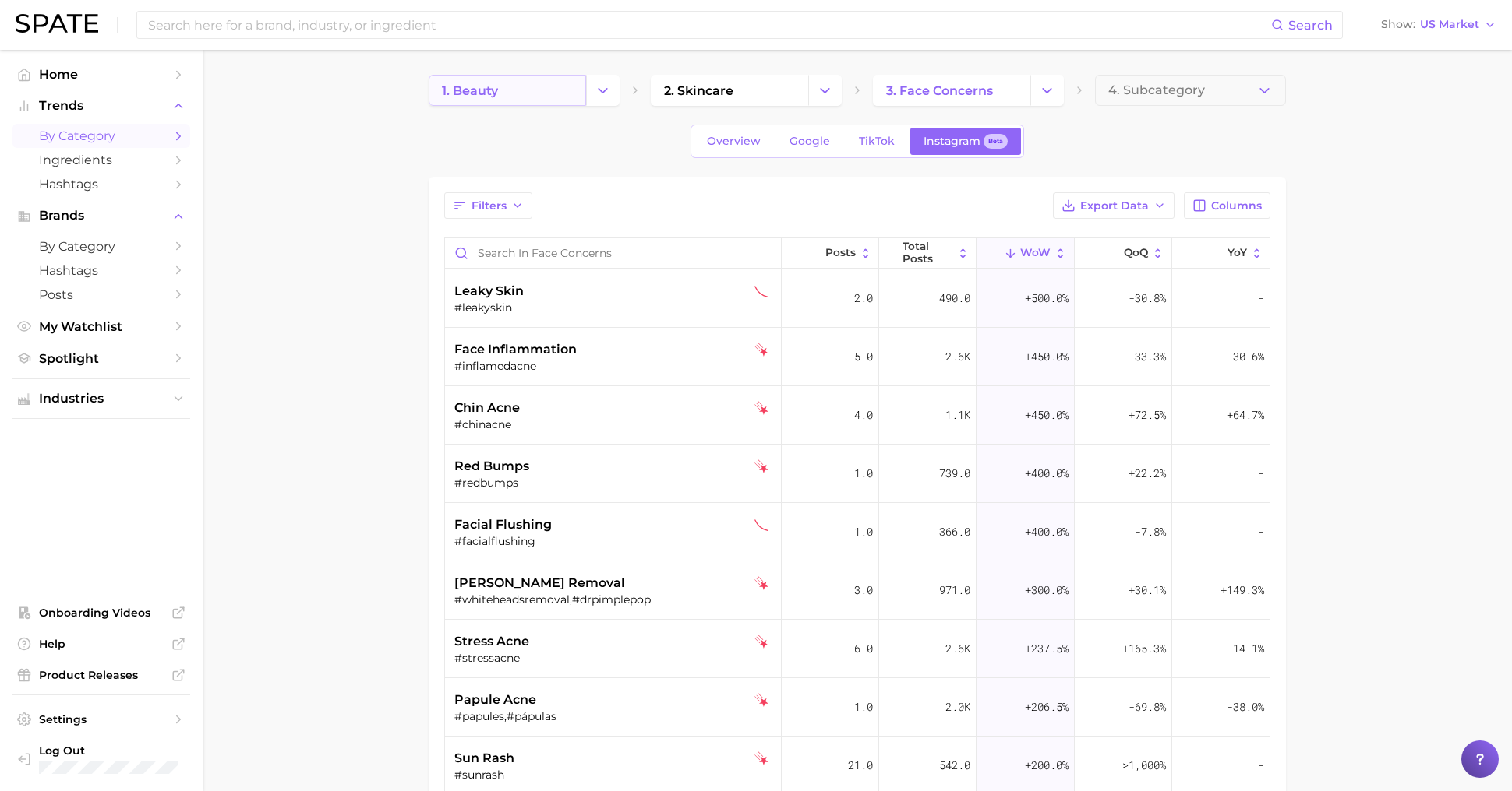
click at [504, 104] on link "1. beauty" at bounding box center [508, 91] width 158 height 32
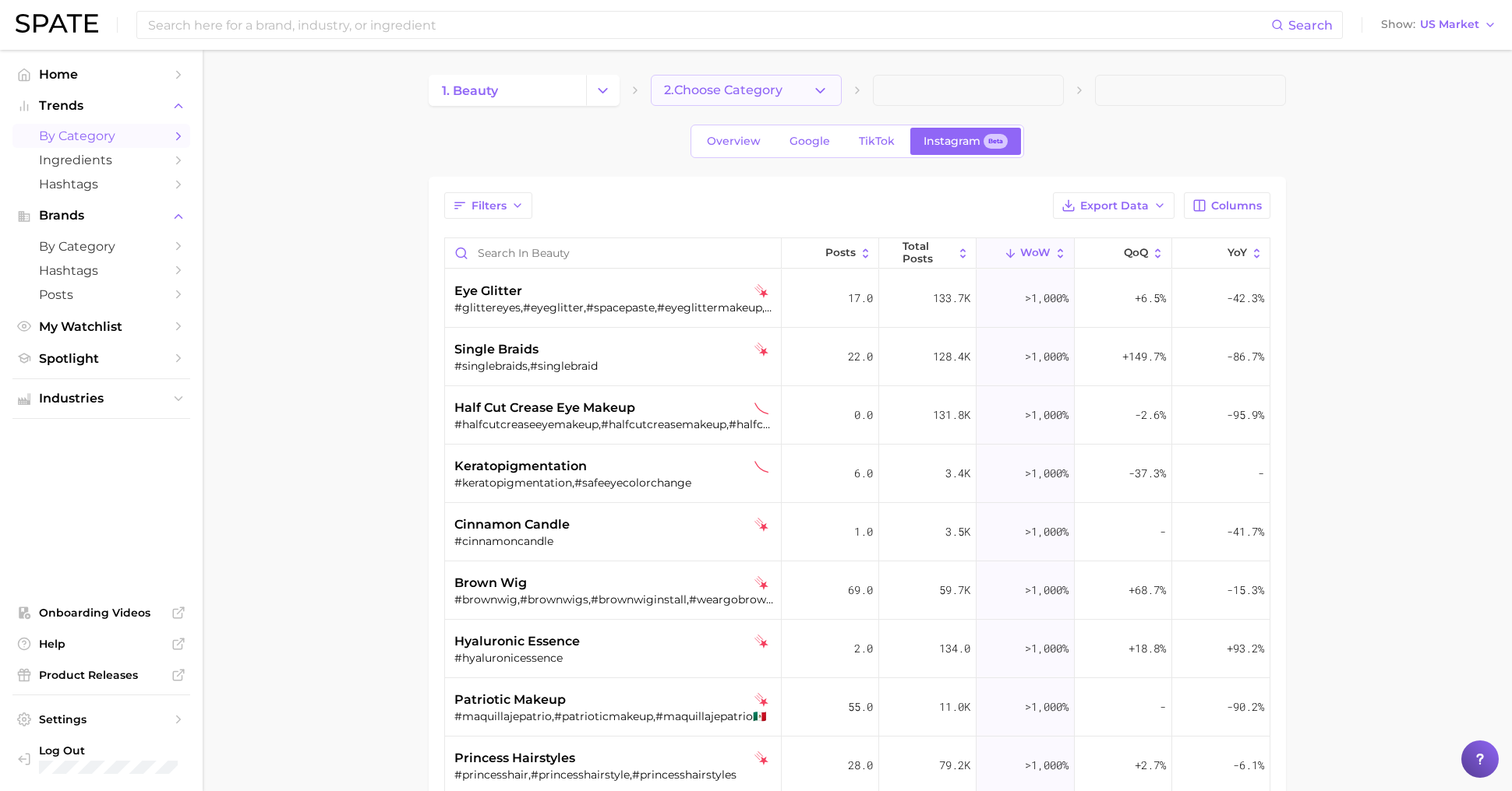
click at [753, 87] on span "2. Choose Category" at bounding box center [723, 91] width 118 height 14
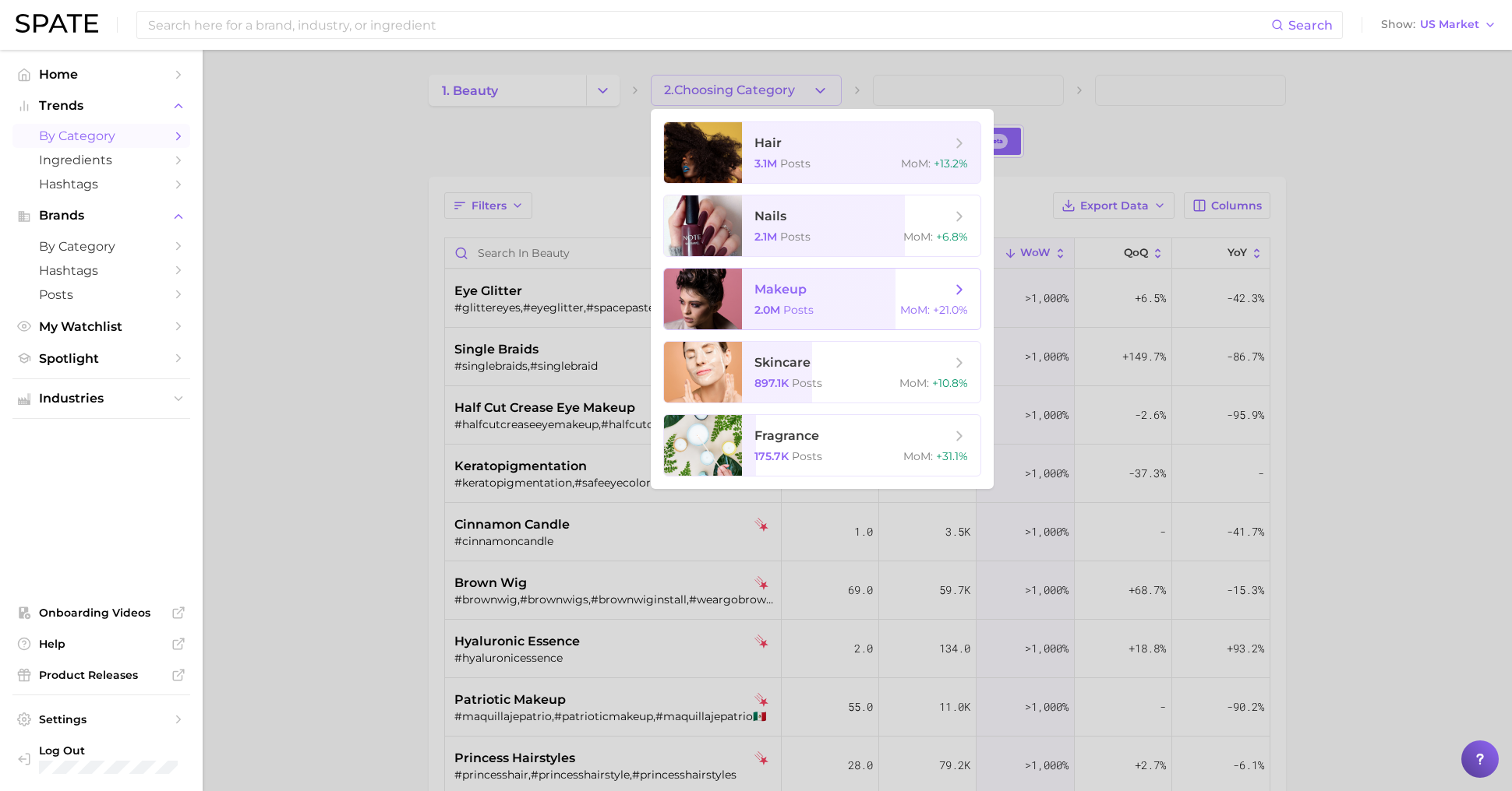
click at [851, 295] on span "makeup" at bounding box center [852, 290] width 196 height 17
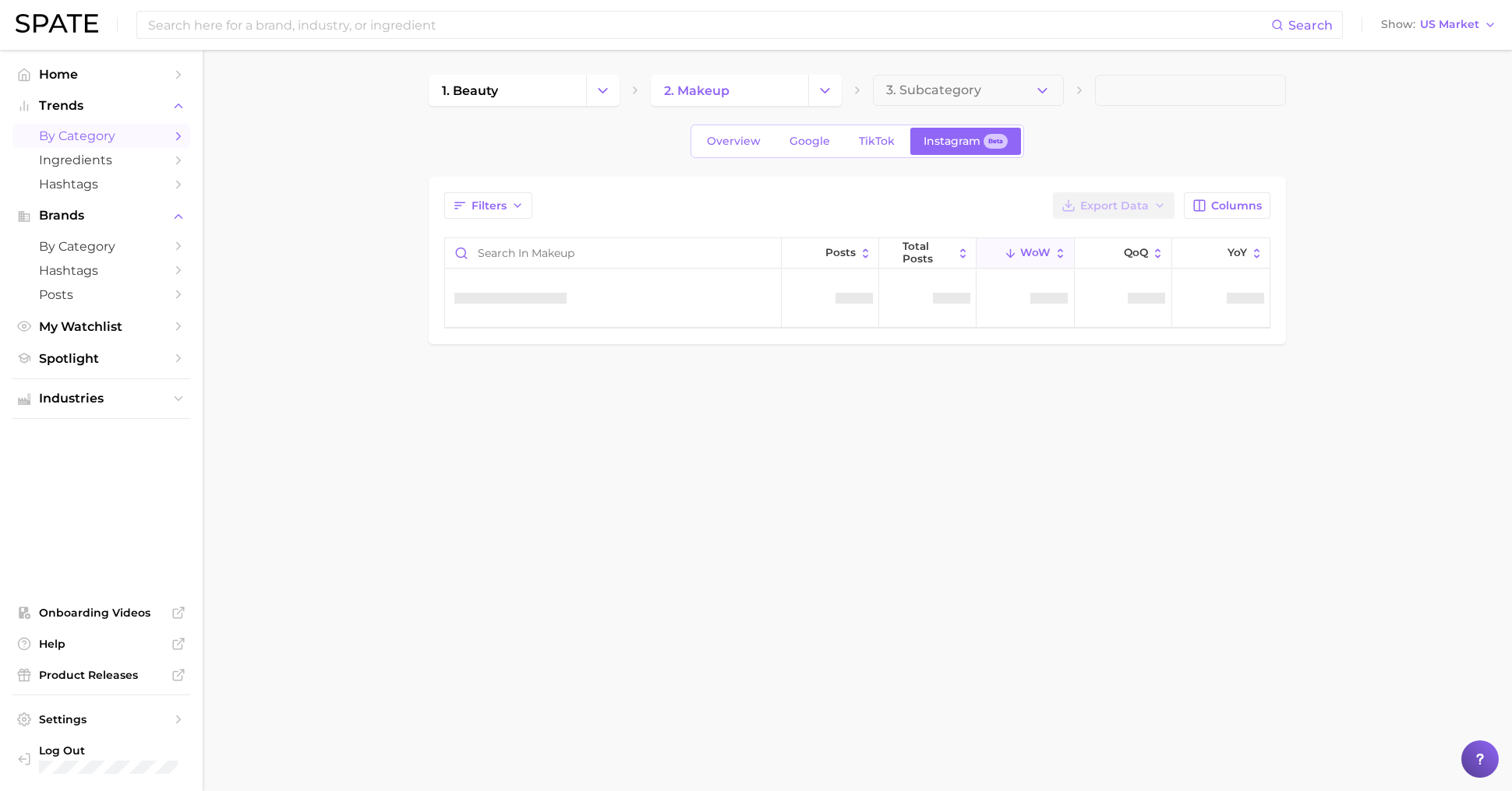
click at [968, 78] on button "3. Subcategory" at bounding box center [968, 91] width 191 height 32
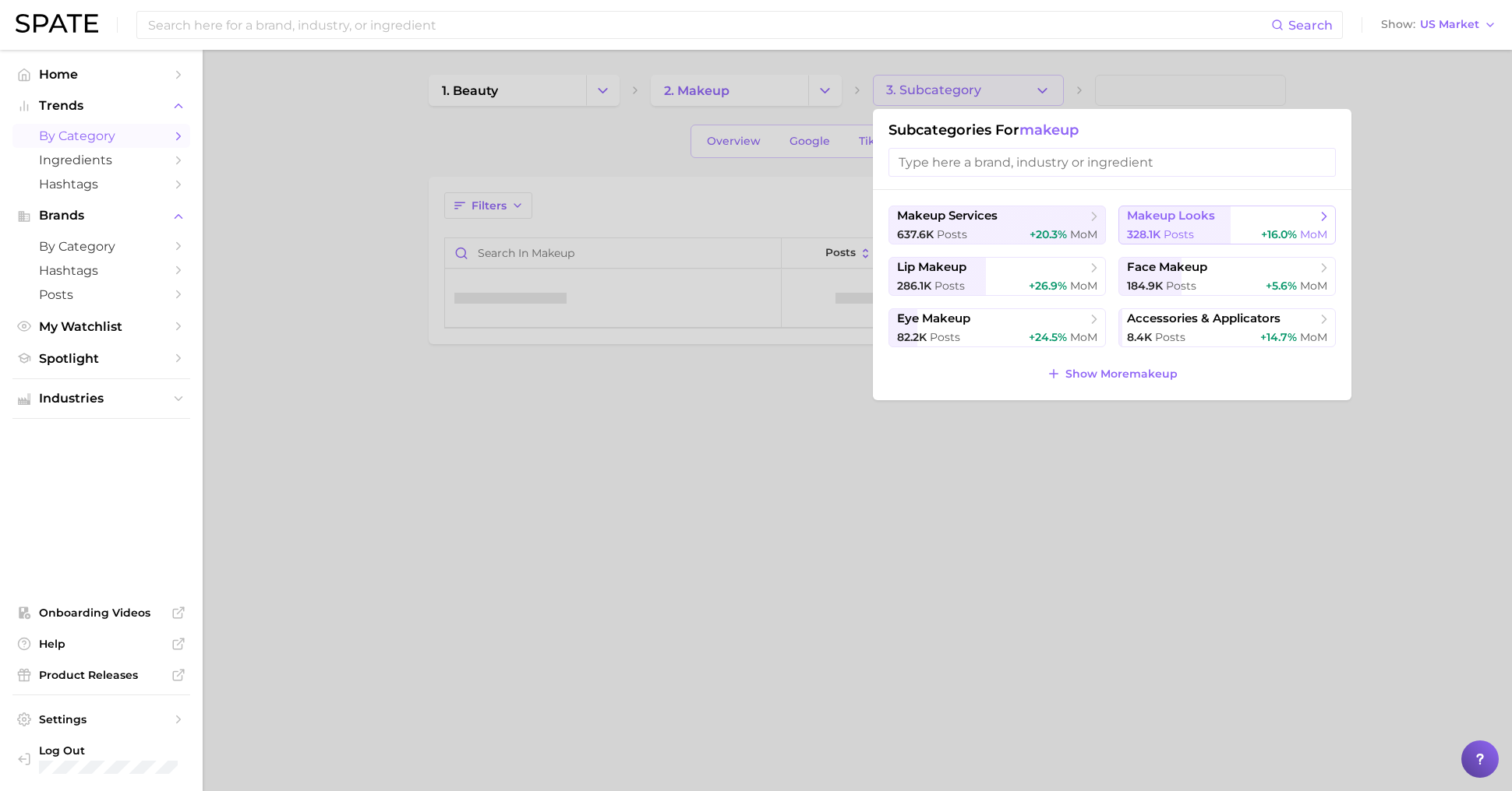
click at [1229, 233] on div "328.1k Posts +16.0% MoM" at bounding box center [1227, 235] width 200 height 15
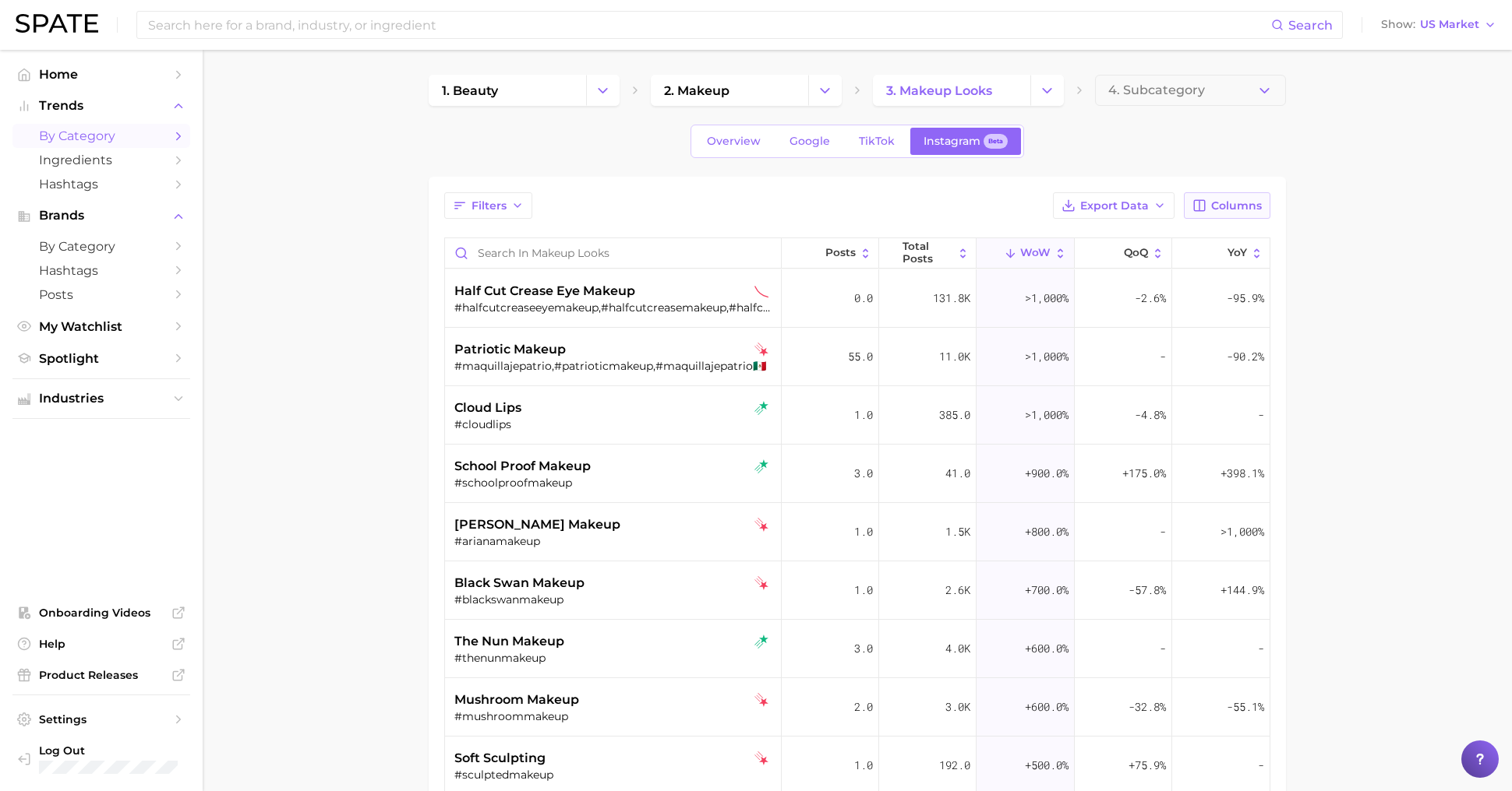
click at [1227, 199] on span "Columns" at bounding box center [1236, 206] width 50 height 13
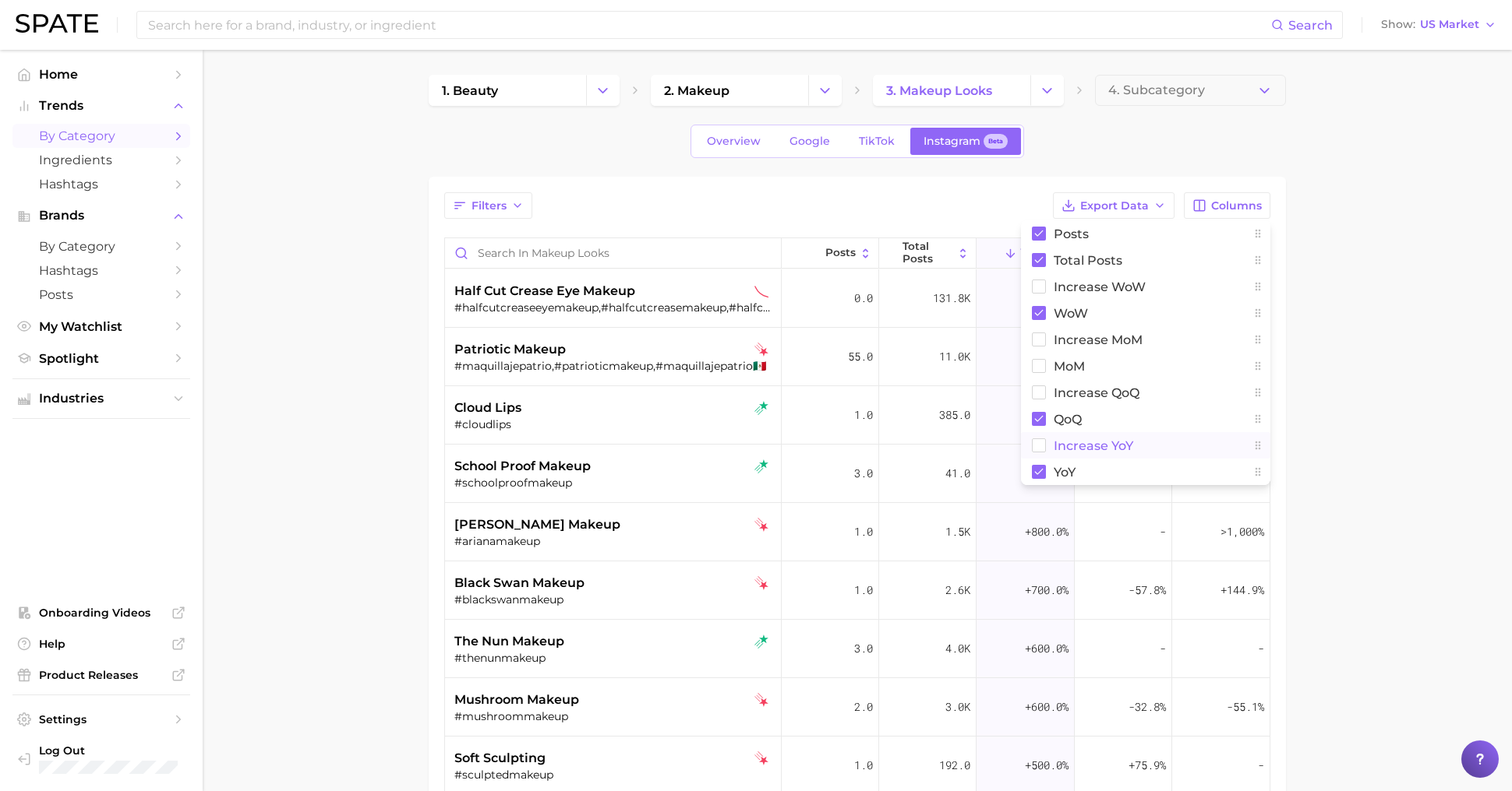
click at [1123, 440] on span "Increase YoY" at bounding box center [1093, 446] width 80 height 13
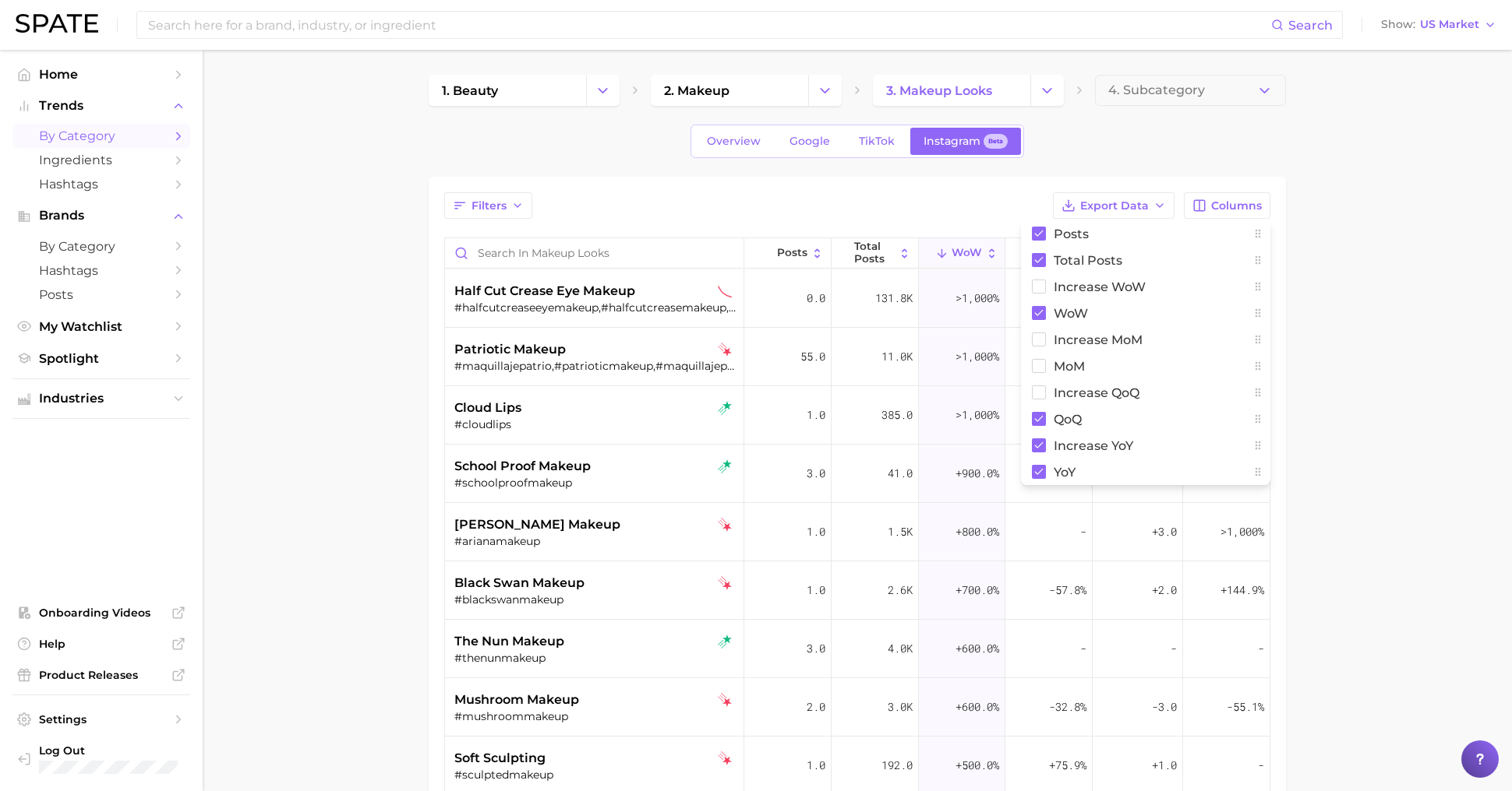
click at [1450, 400] on main "1. beauty 2. makeup 3. makeup looks 4. Subcategory Overview Google TikTok Insta…" at bounding box center [857, 585] width 1309 height 1072
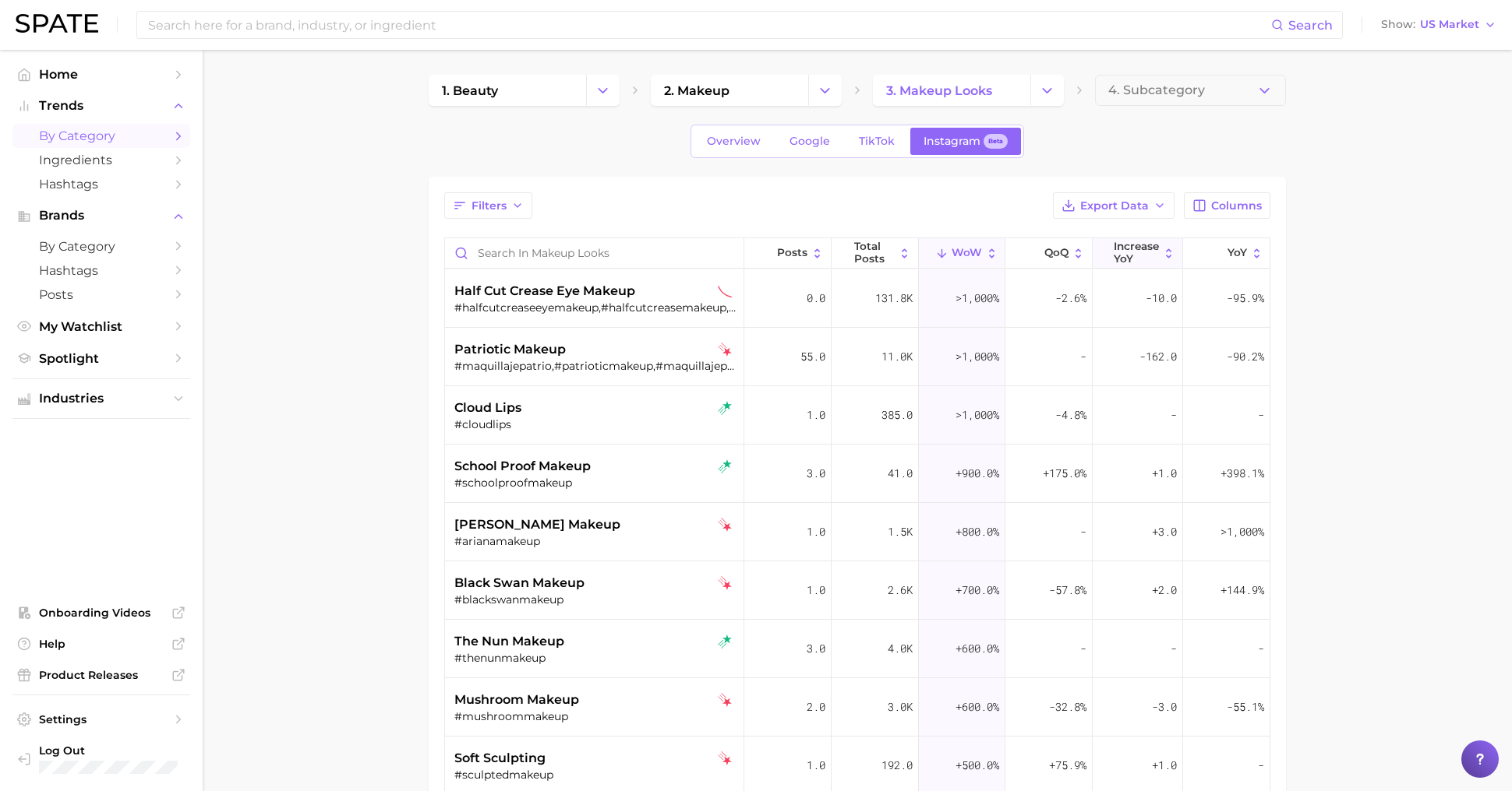
click at [1138, 257] on span "Increase YoY" at bounding box center [1136, 252] width 45 height 24
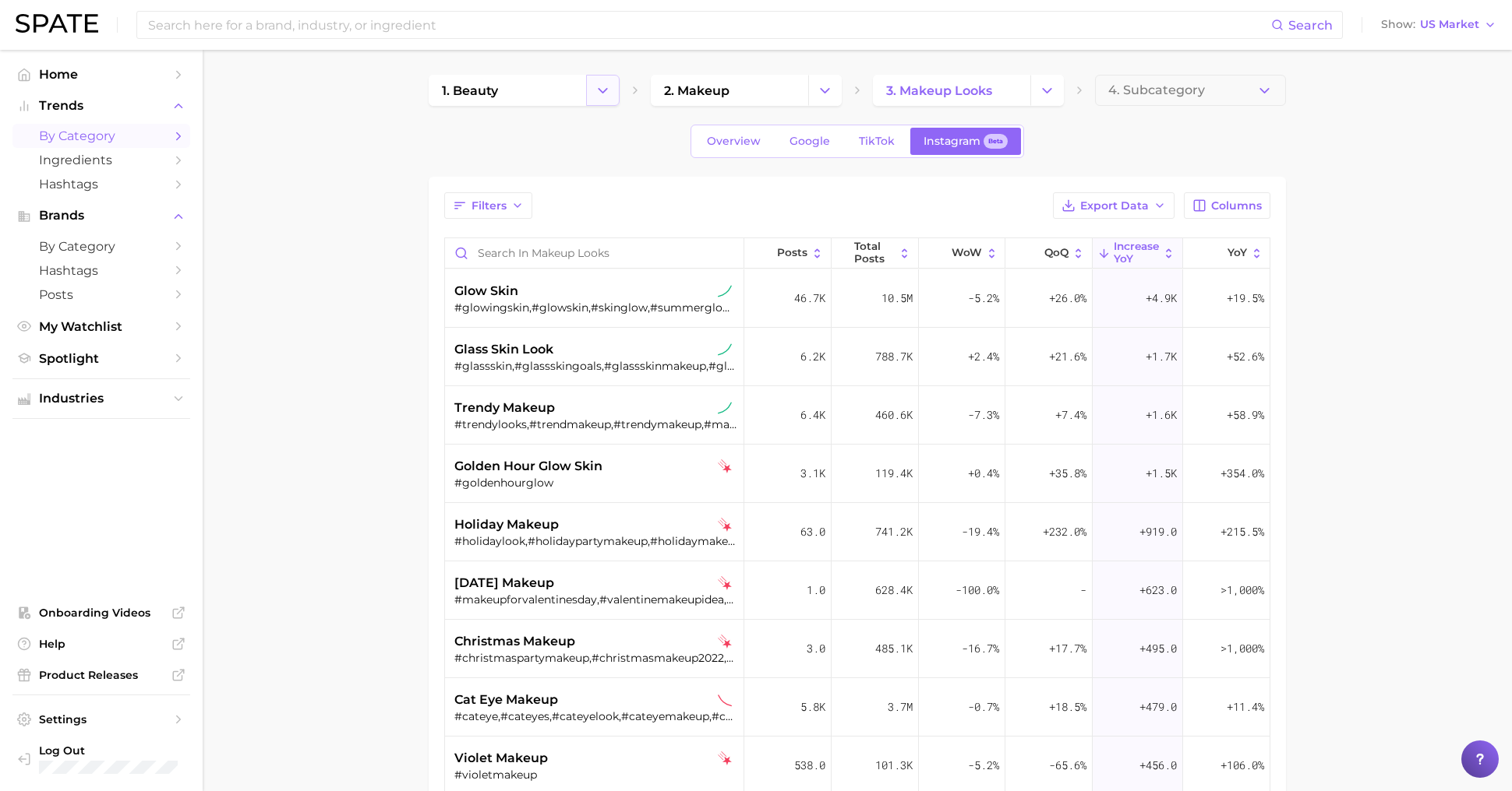
click at [598, 95] on icon "Change Category" at bounding box center [602, 91] width 17 height 17
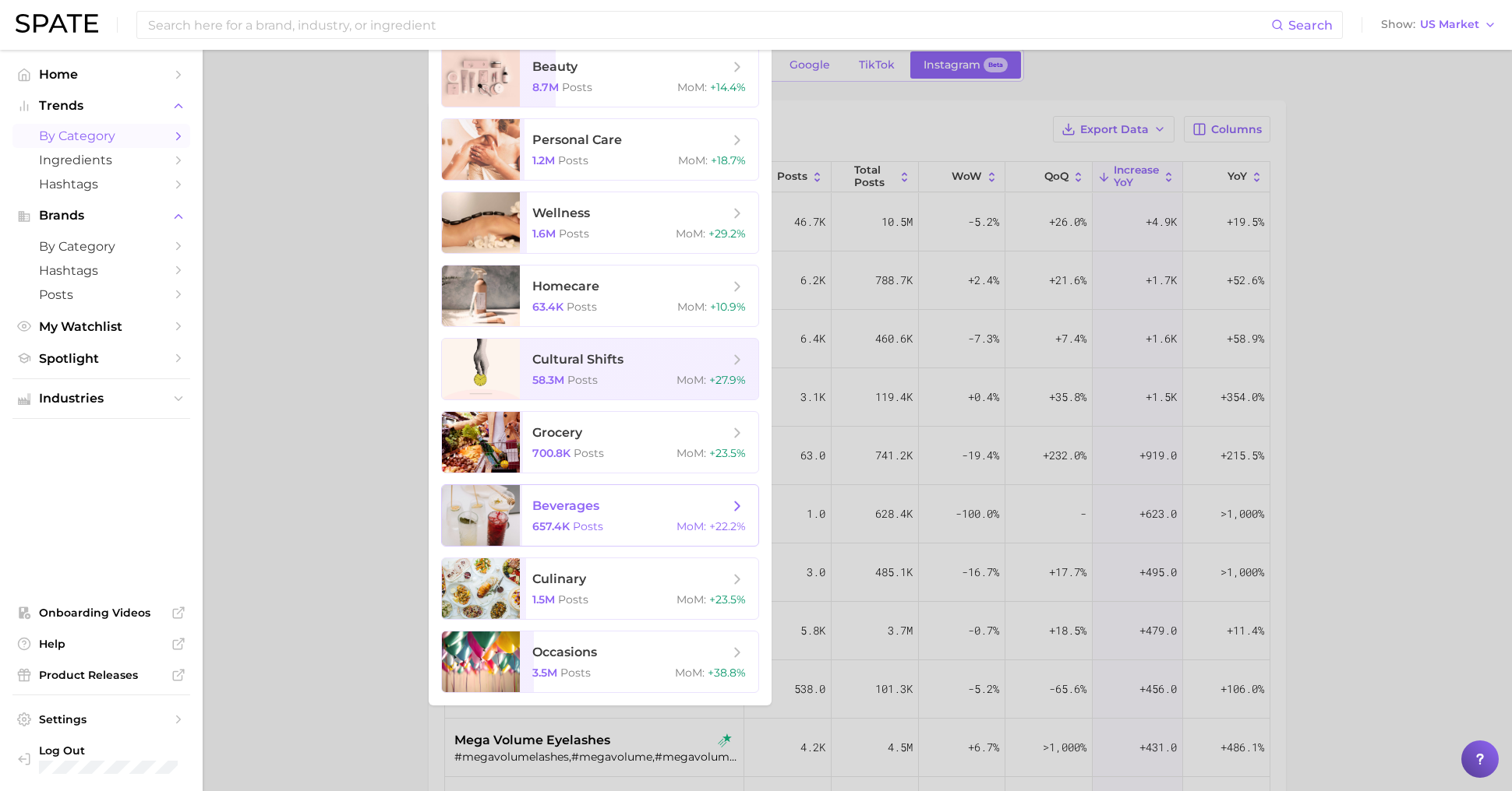
scroll to position [85, 0]
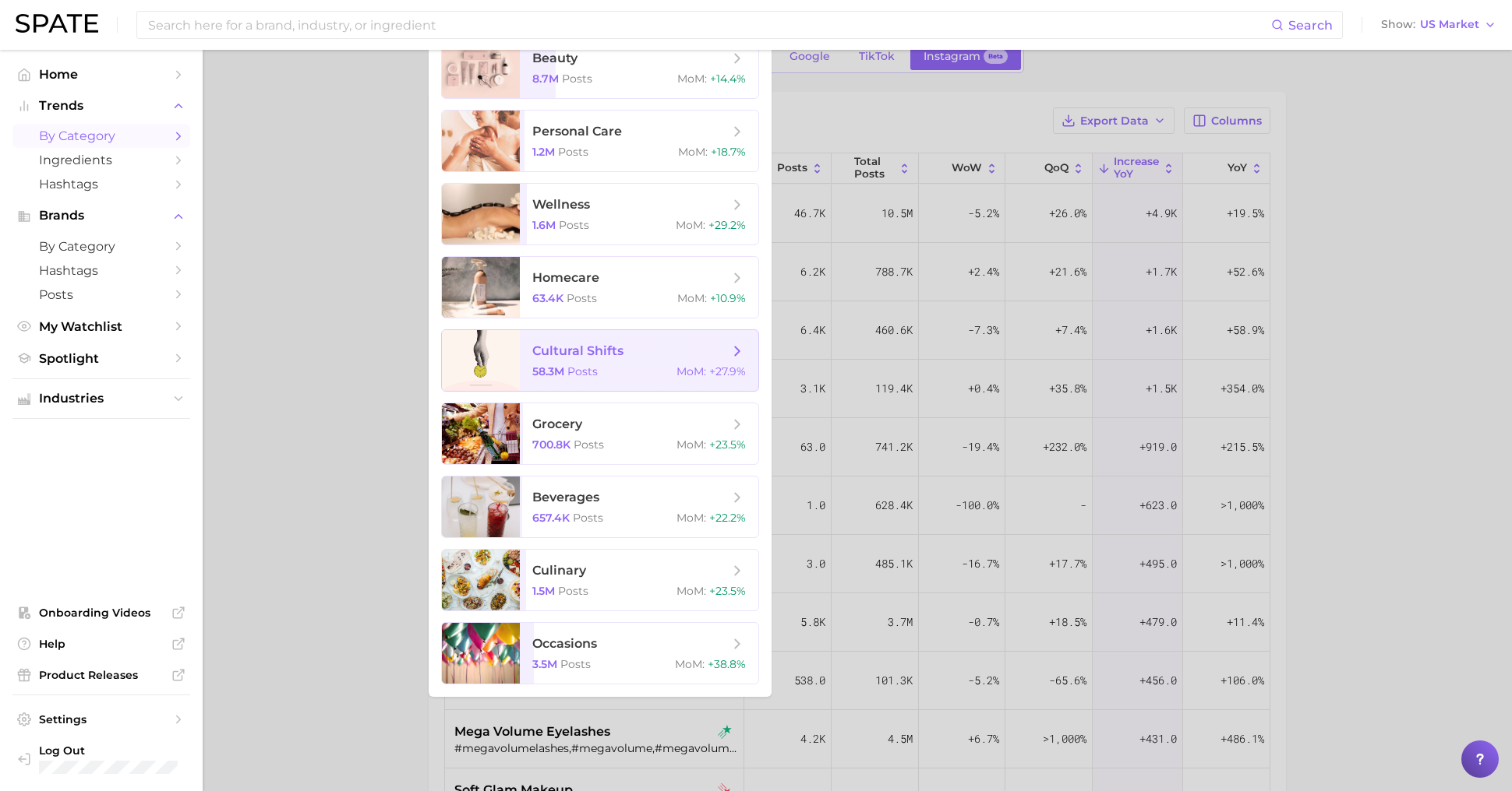
click at [616, 383] on span "cultural shifts 58.3m Posts MoM : +27.9%" at bounding box center [639, 360] width 238 height 61
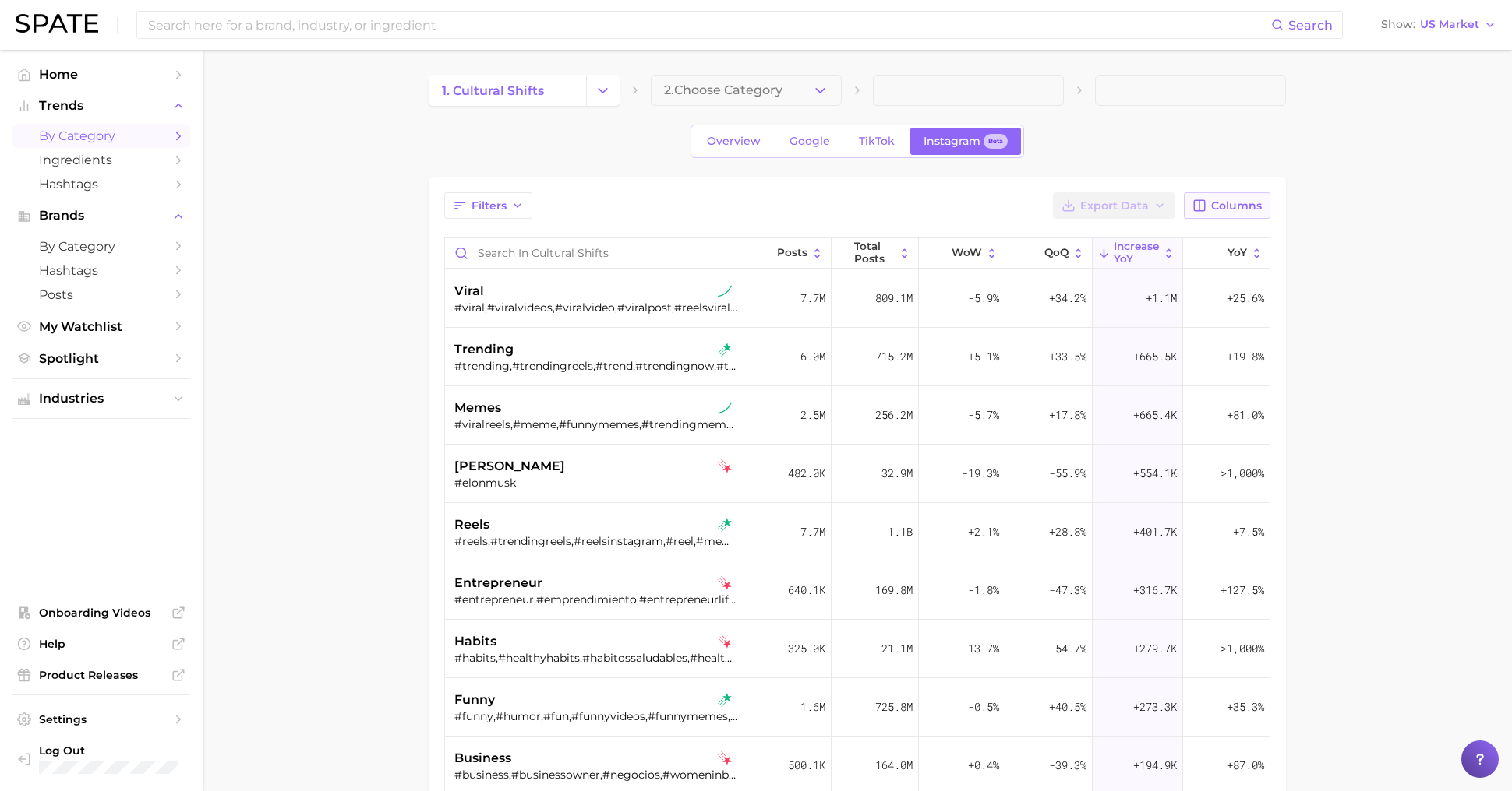
click at [1241, 206] on span "Columns" at bounding box center [1236, 206] width 50 height 13
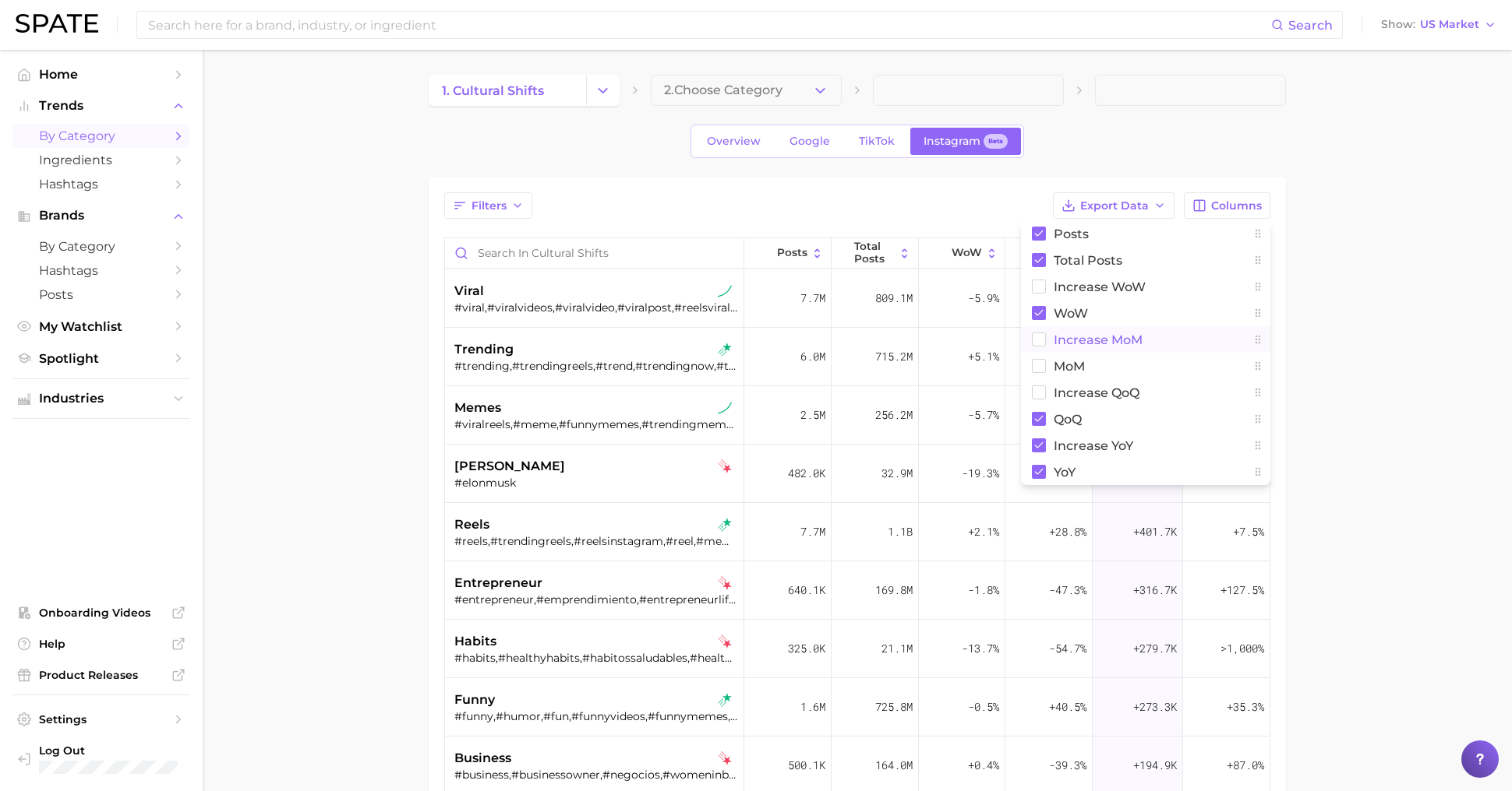
click at [1123, 338] on span "Increase MoM" at bounding box center [1098, 340] width 89 height 13
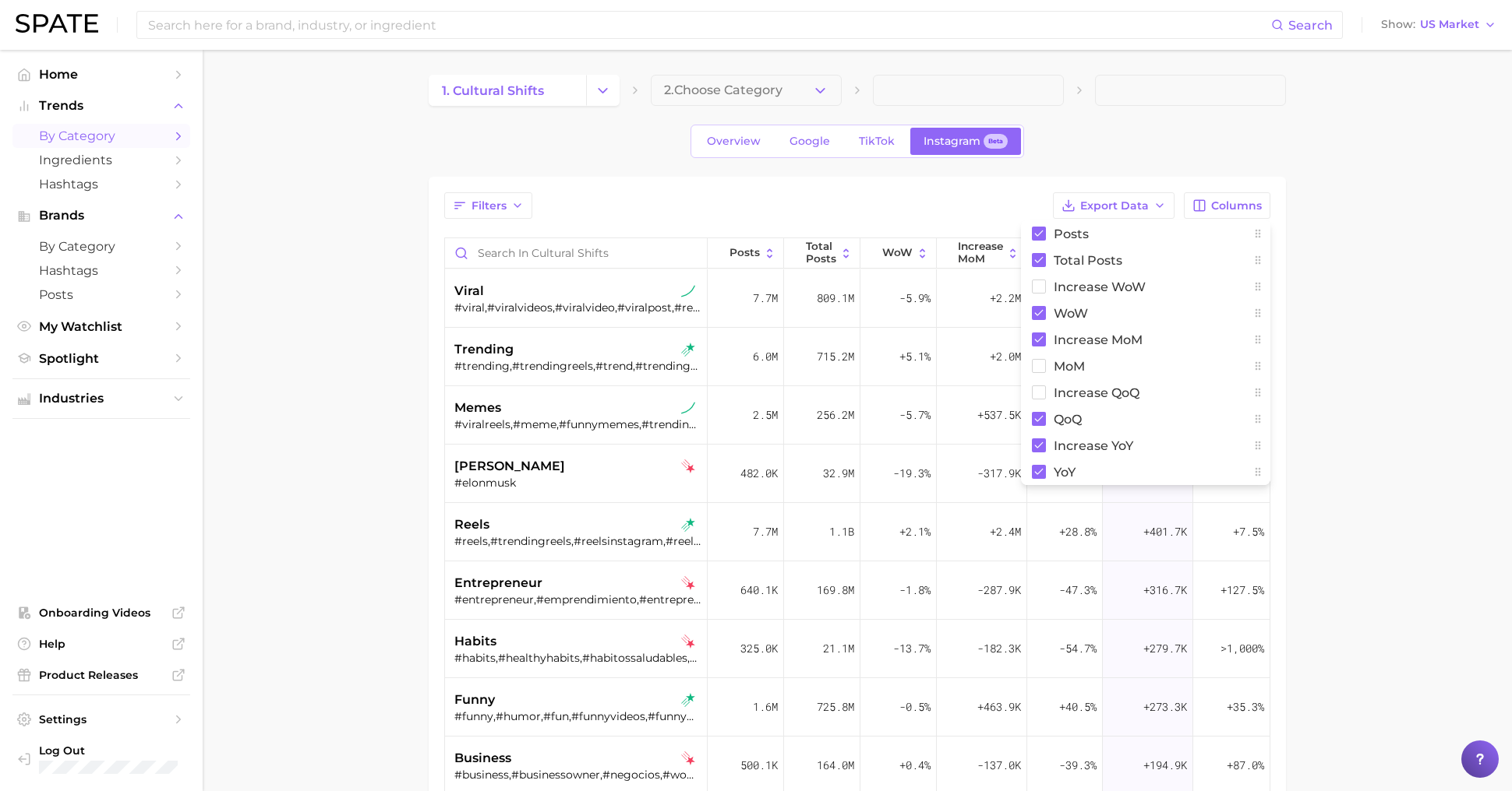
click at [947, 200] on div "Filters Export Data Columns Posts Total Posts Increase WoW WoW Increase MoM MoM…" at bounding box center [857, 206] width 826 height 27
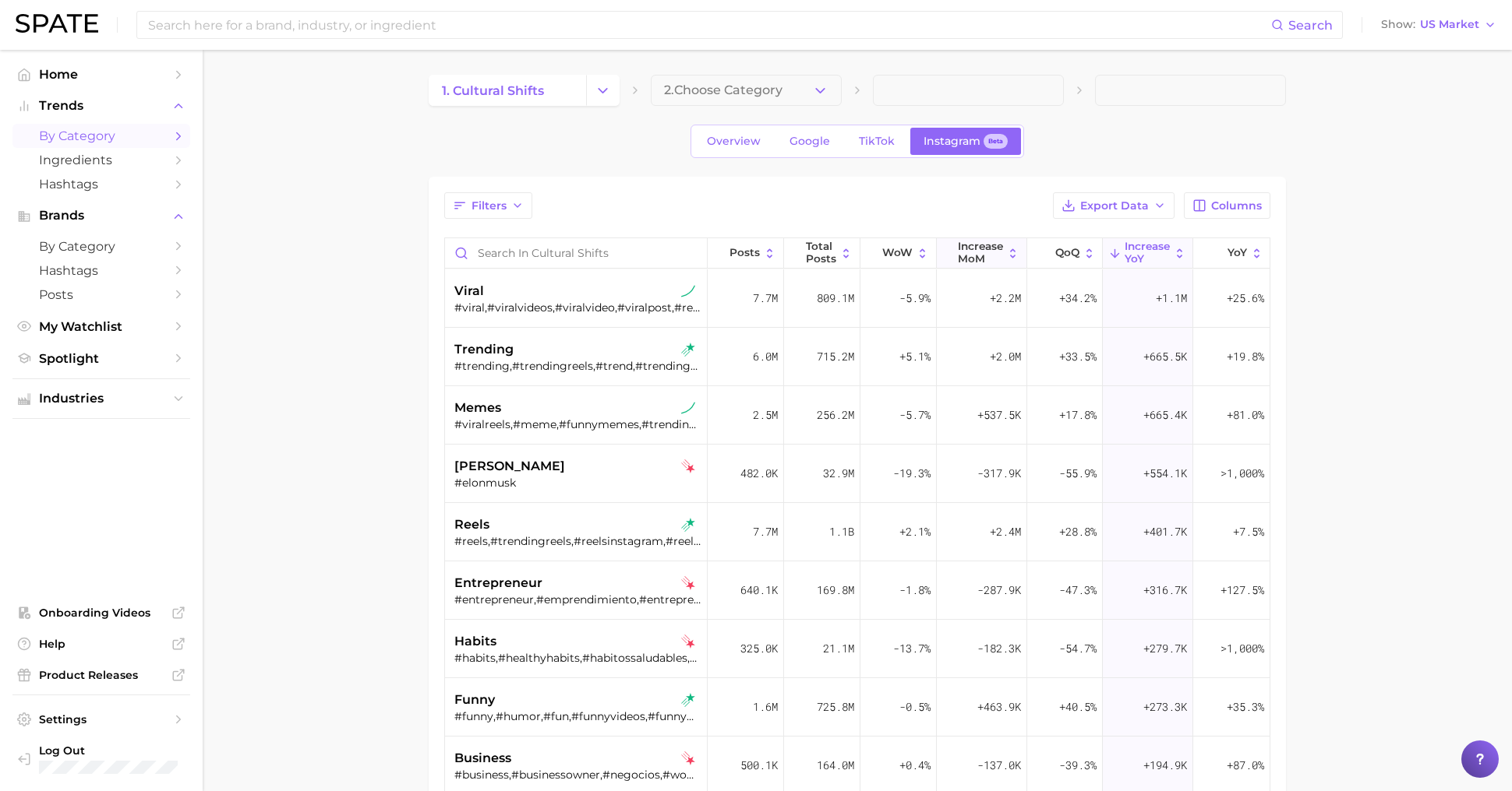
click at [1006, 260] on button "Increase MoM" at bounding box center [981, 253] width 91 height 31
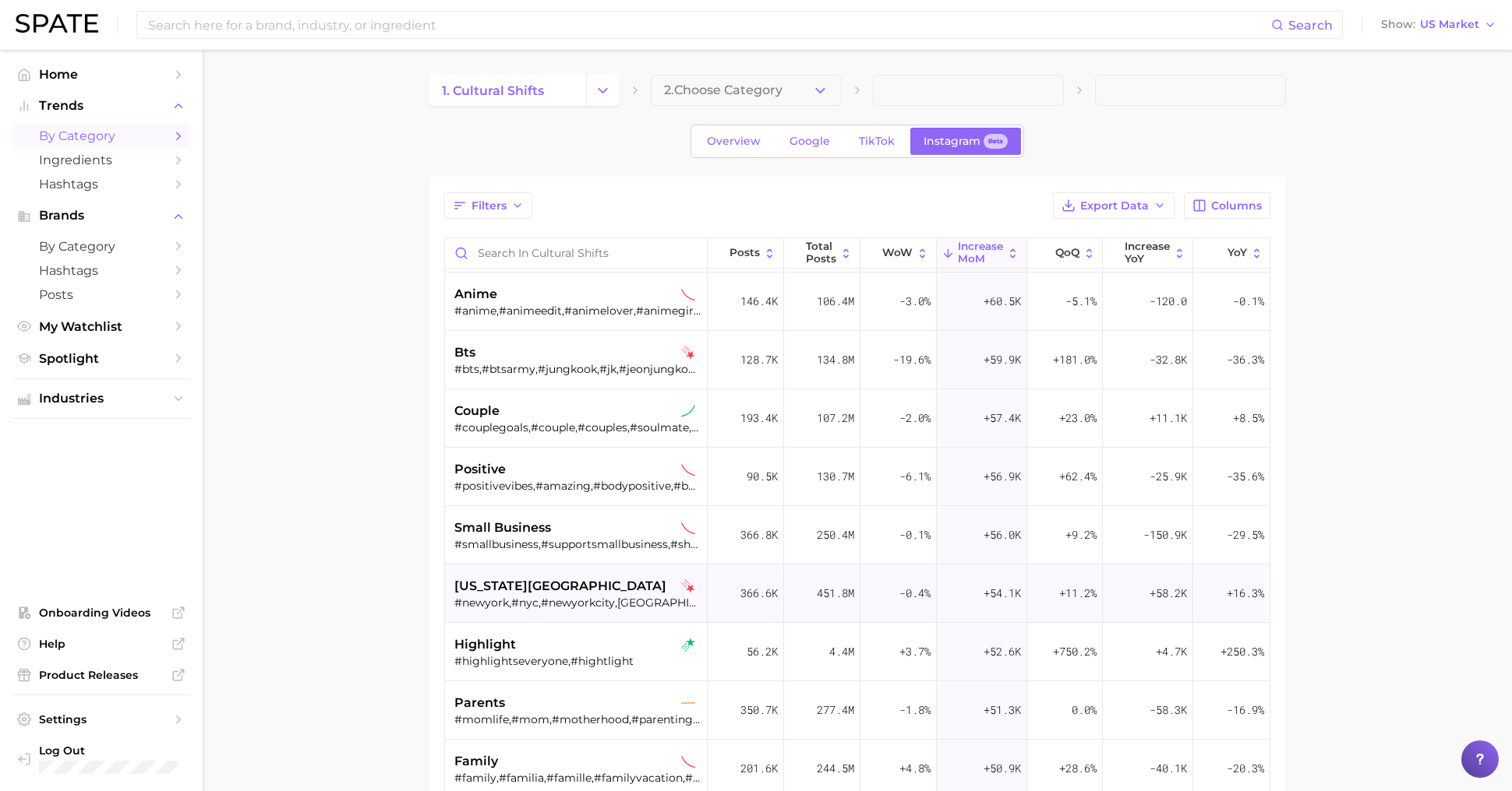
scroll to position [1872, 0]
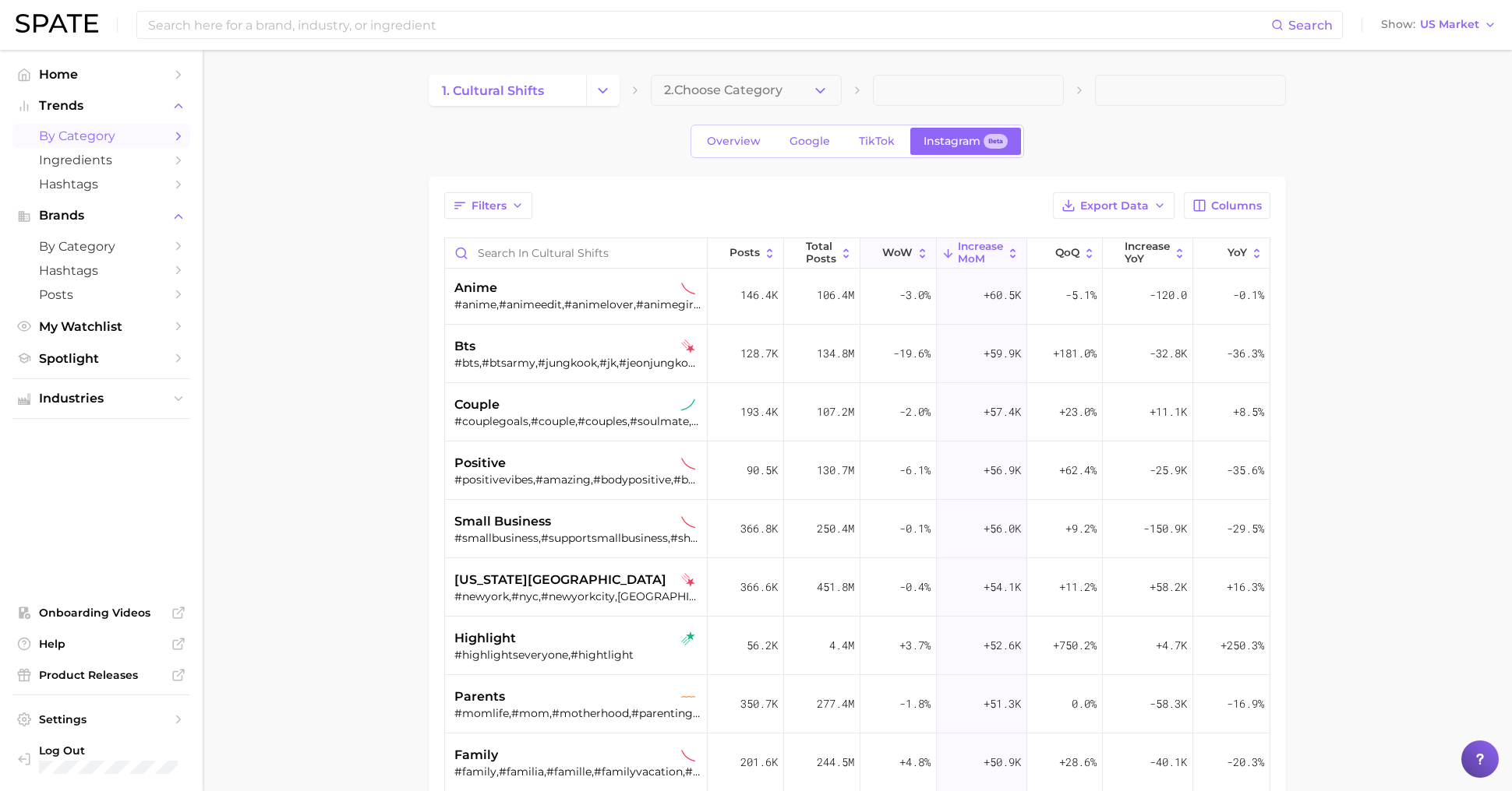
click at [896, 258] on span "WoW" at bounding box center [897, 253] width 31 height 13
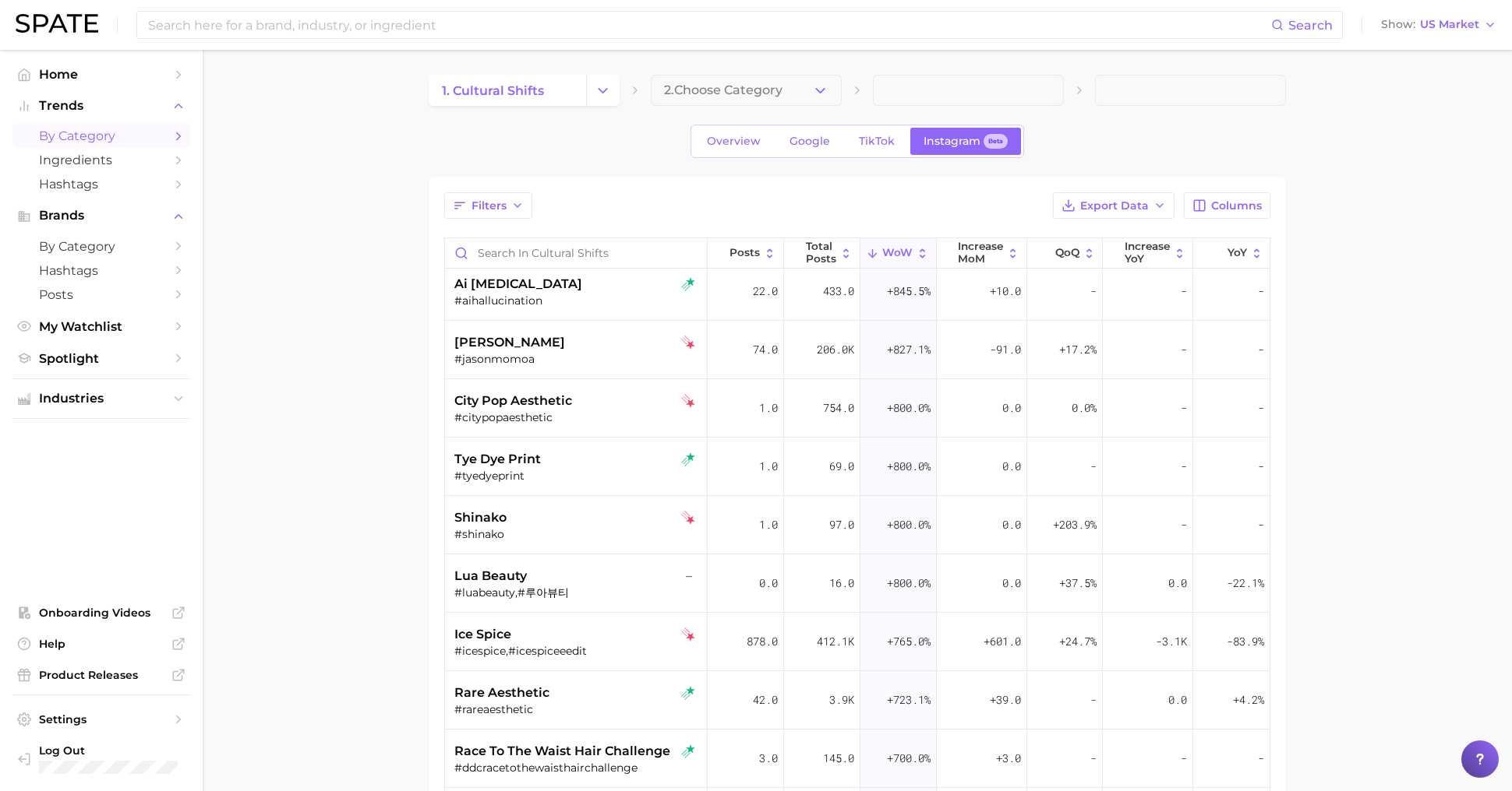
scroll to position [1119, 0]
click at [1235, 211] on button "Columns" at bounding box center [1227, 206] width 87 height 27
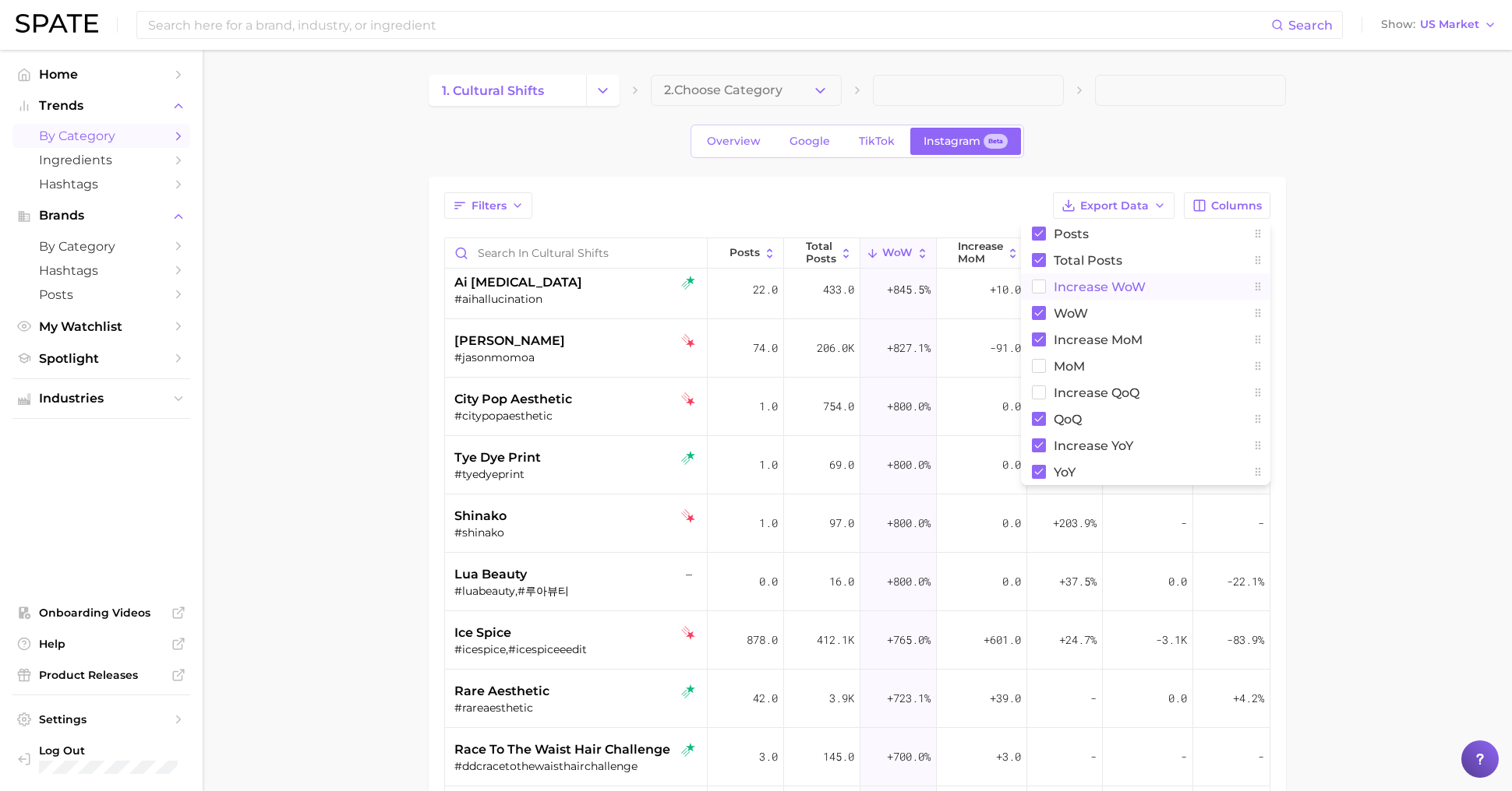
click at [1082, 288] on span "Increase WoW" at bounding box center [1100, 287] width 92 height 13
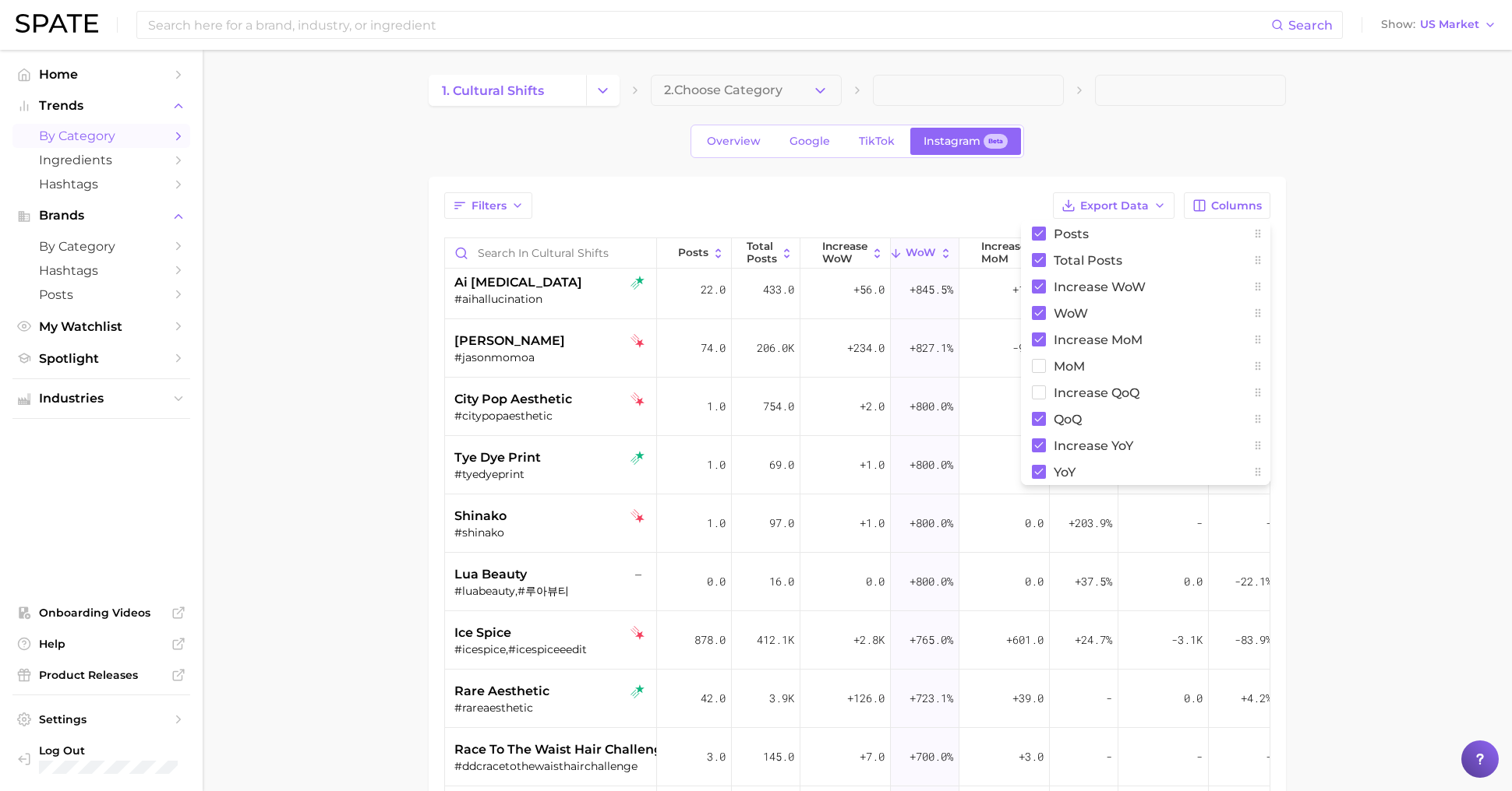
click at [806, 208] on div "Filters Export Data Columns Posts Total Posts Increase WoW WoW Increase MoM MoM…" at bounding box center [857, 206] width 826 height 27
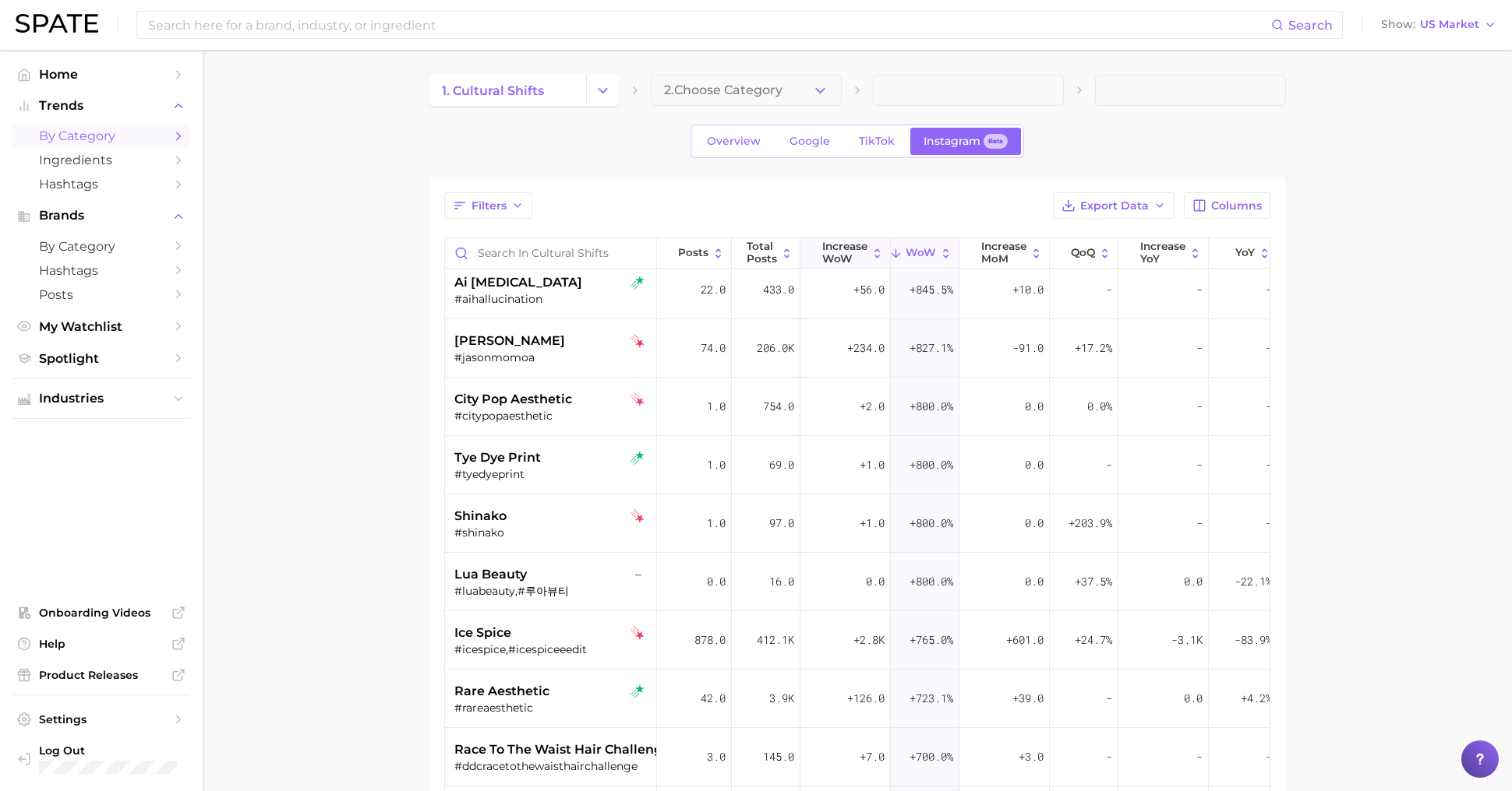
click at [863, 248] on span "Increase WoW" at bounding box center [844, 252] width 45 height 24
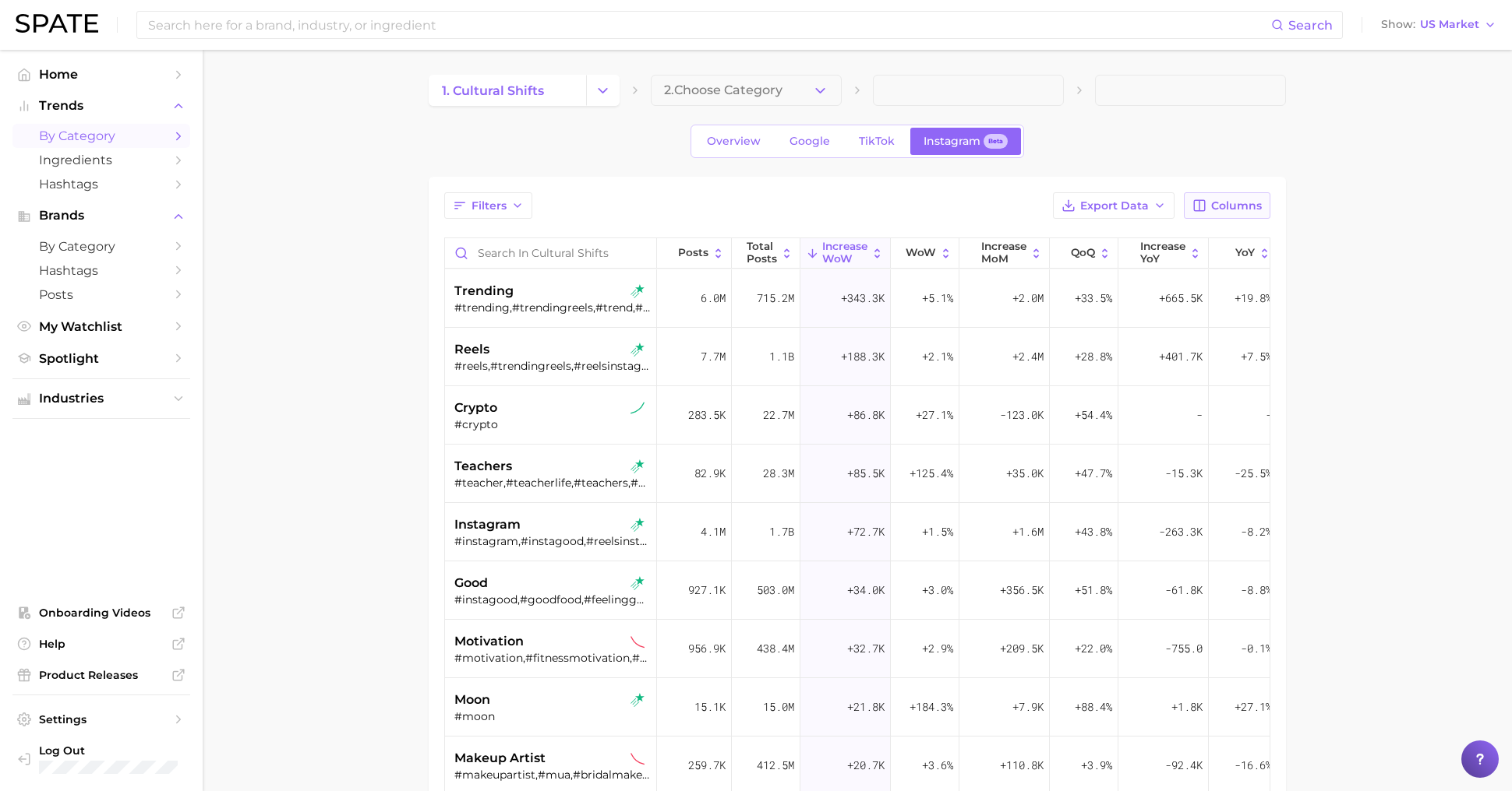
click at [1224, 214] on button "Columns" at bounding box center [1227, 206] width 87 height 27
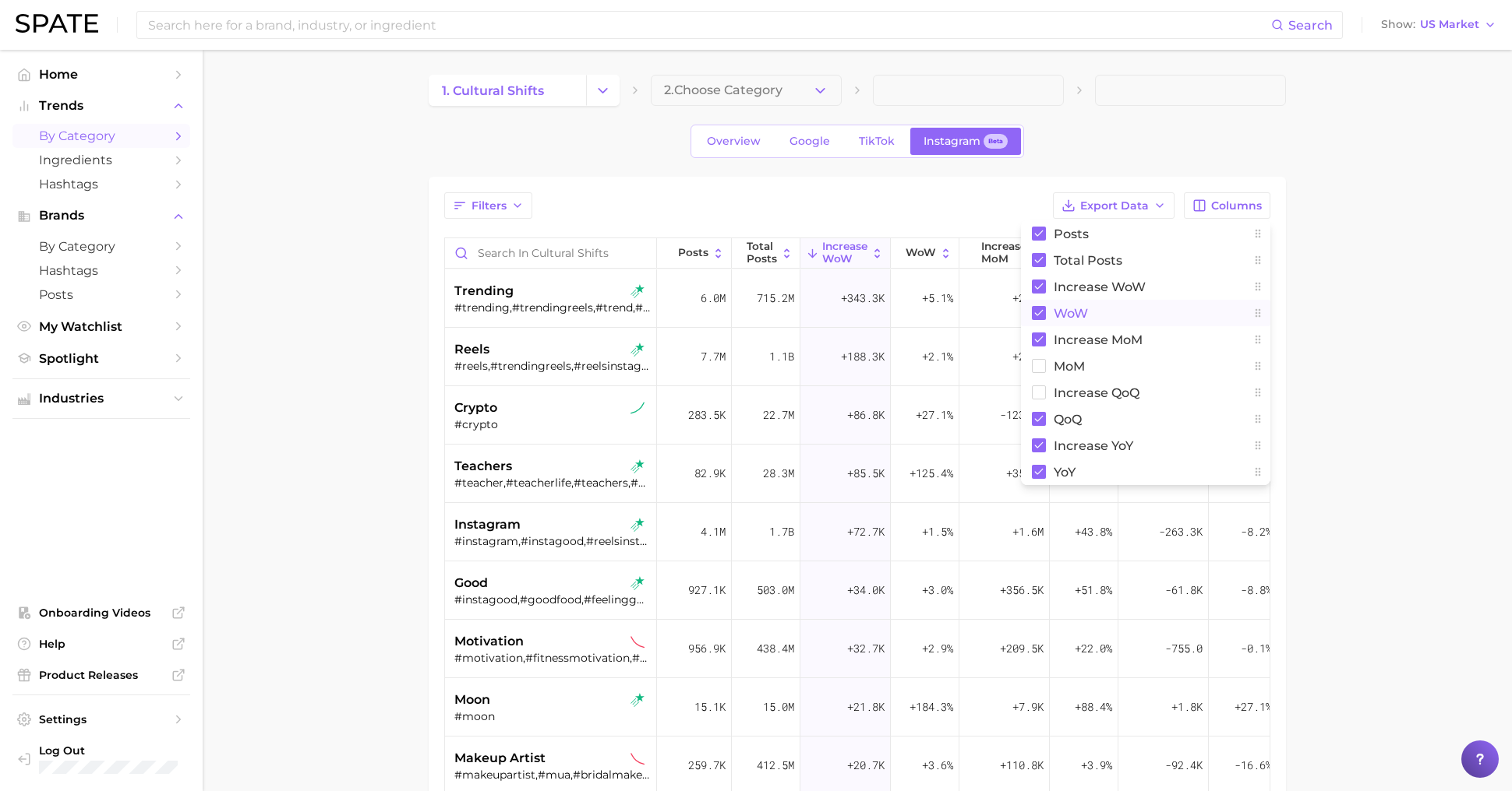
click at [1087, 310] on span "WoW" at bounding box center [1071, 313] width 34 height 13
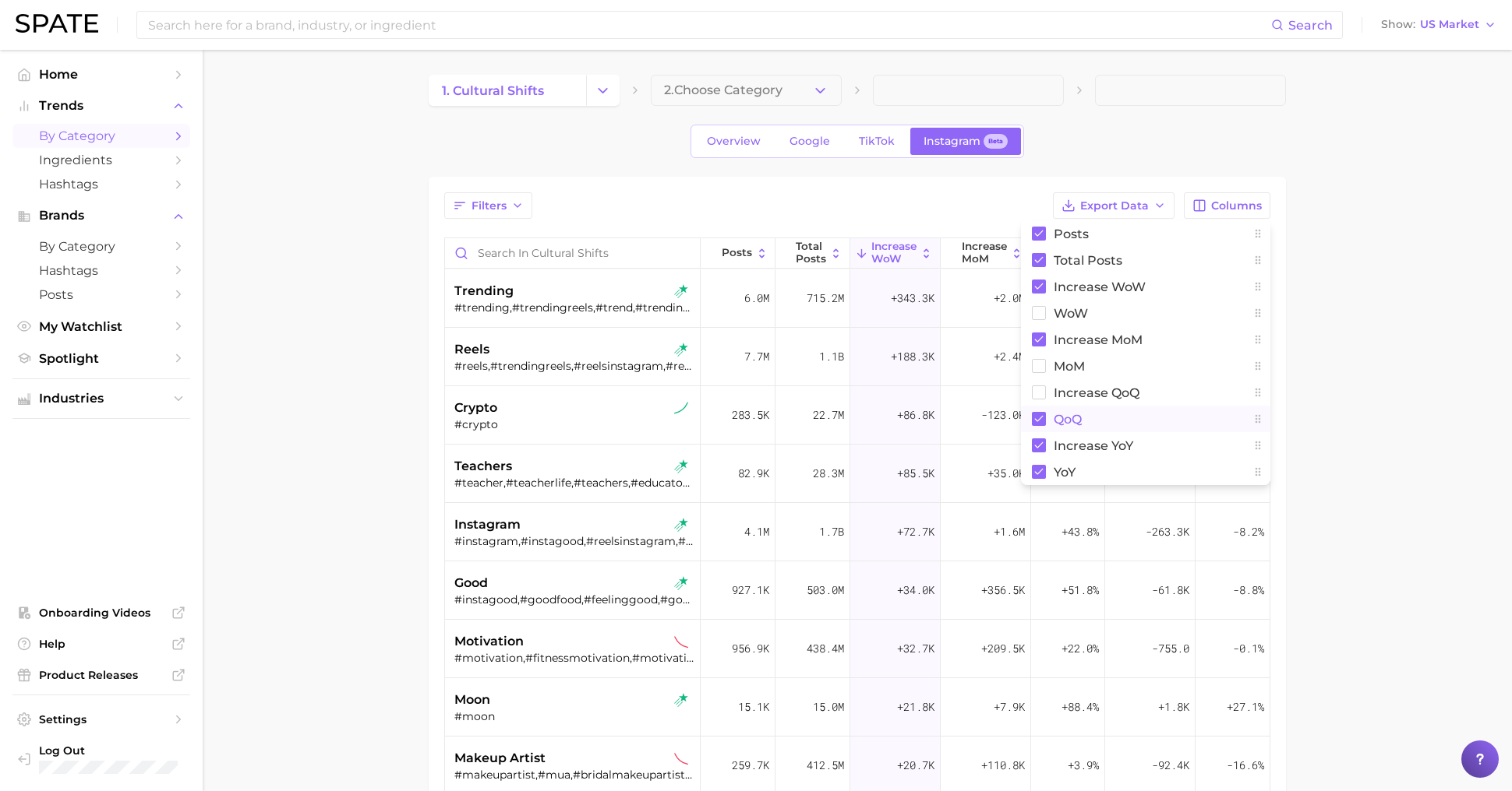
click at [1086, 421] on button "QoQ" at bounding box center [1145, 419] width 249 height 27
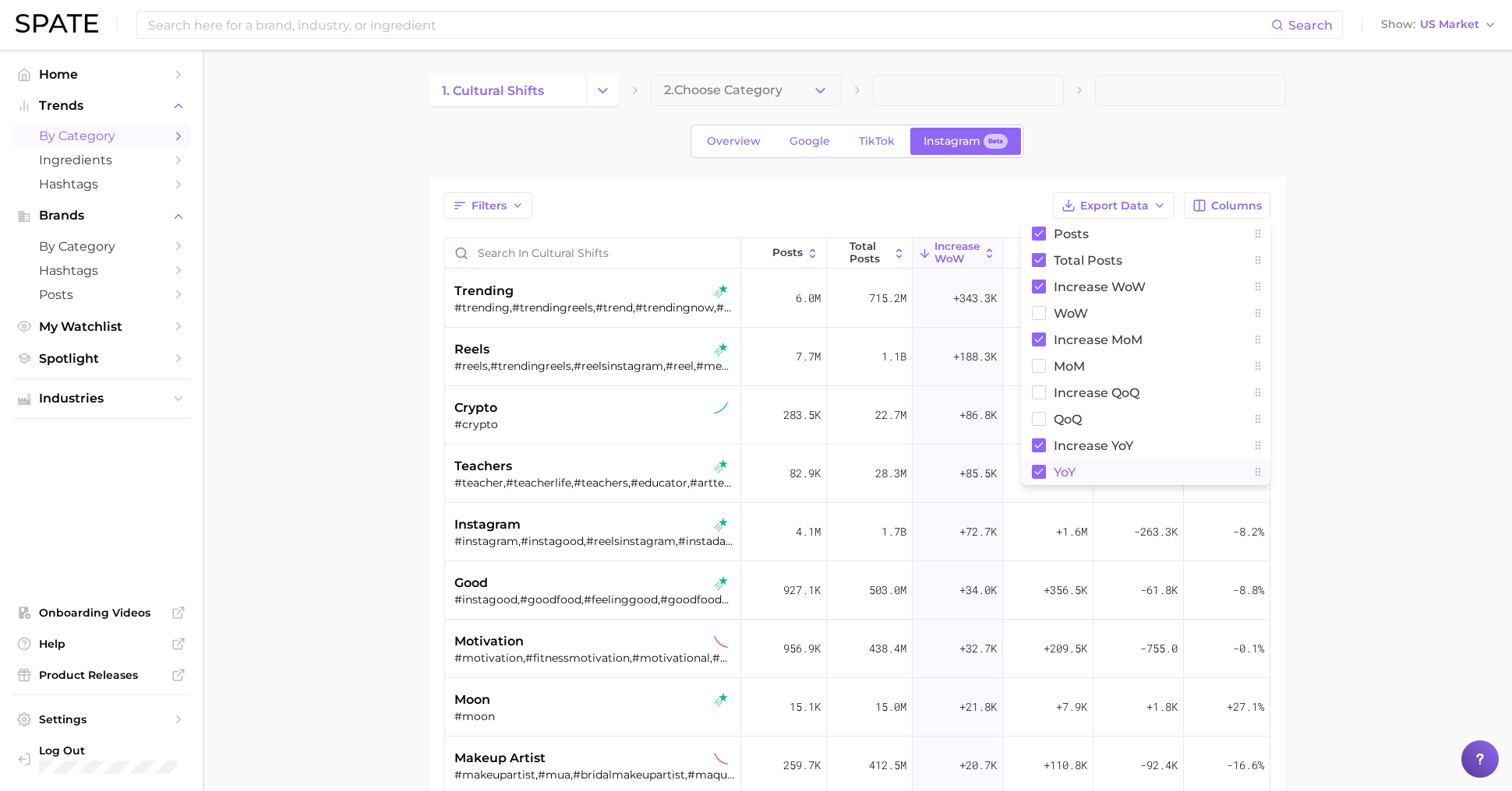
click at [1079, 470] on button "YoY" at bounding box center [1145, 472] width 249 height 27
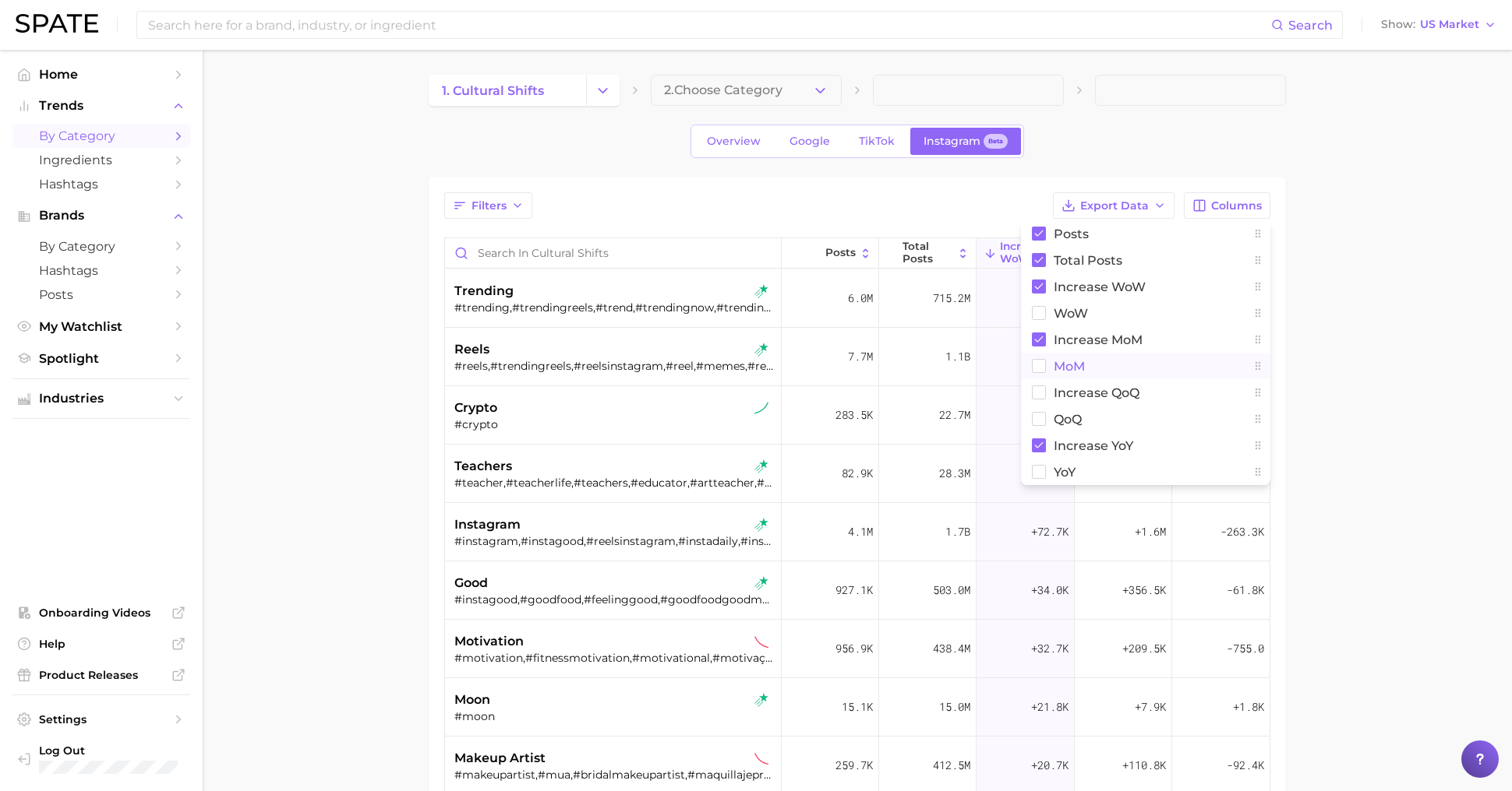
click at [1087, 374] on button "MoM" at bounding box center [1145, 366] width 249 height 27
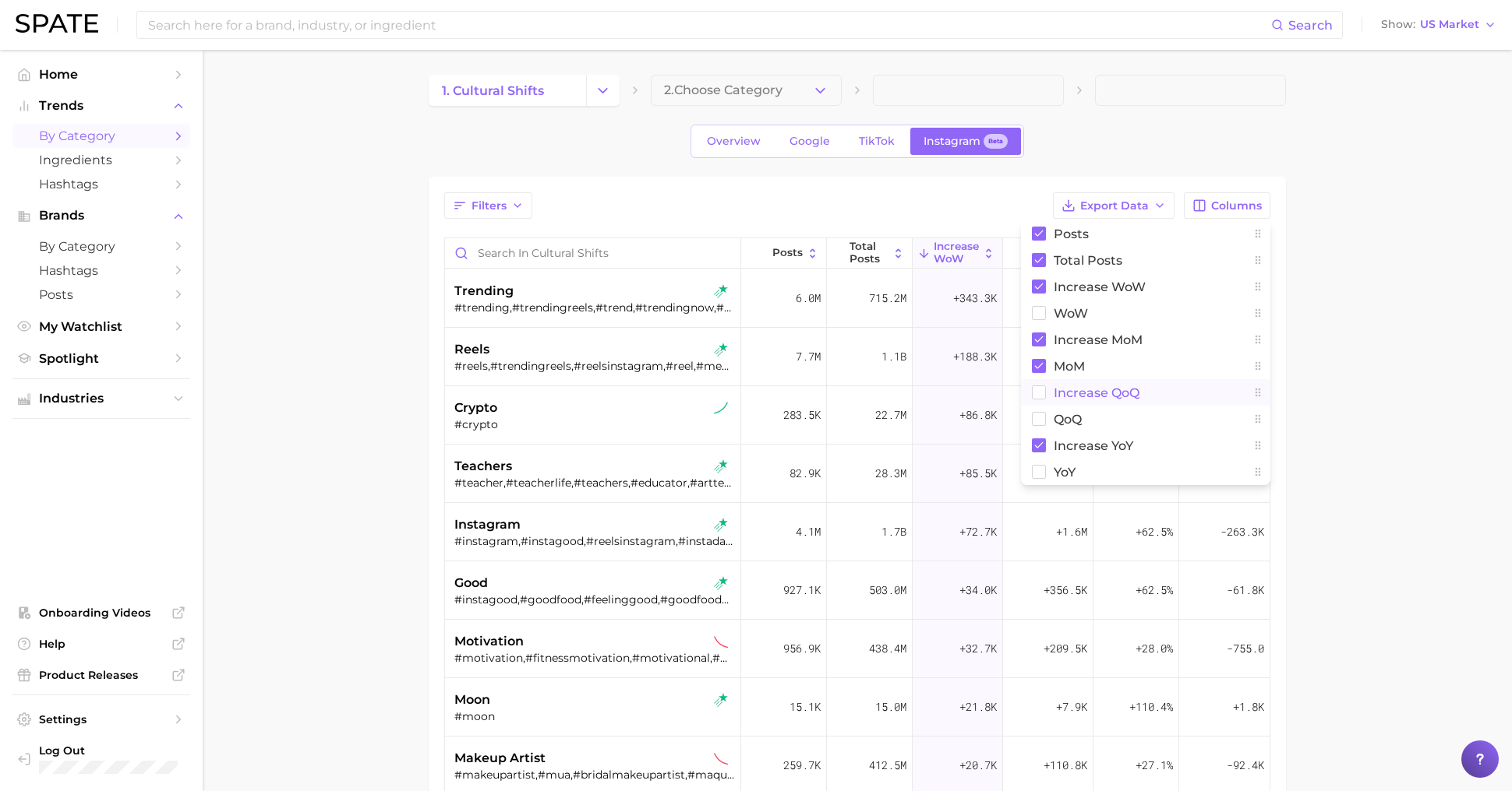
click at [1087, 380] on button "Increase QoQ" at bounding box center [1145, 392] width 249 height 27
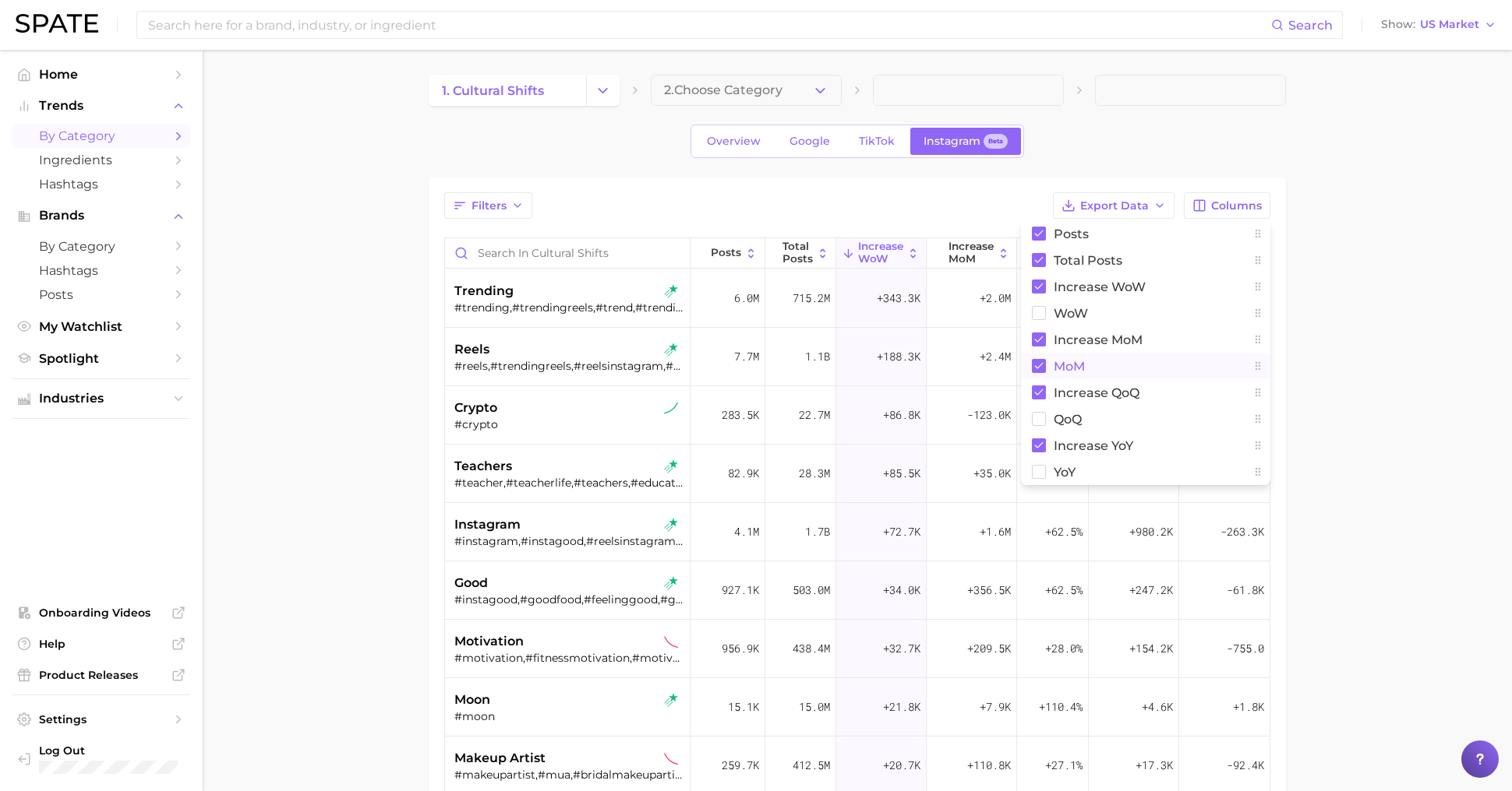
click at [1087, 369] on button "MoM" at bounding box center [1145, 366] width 249 height 27
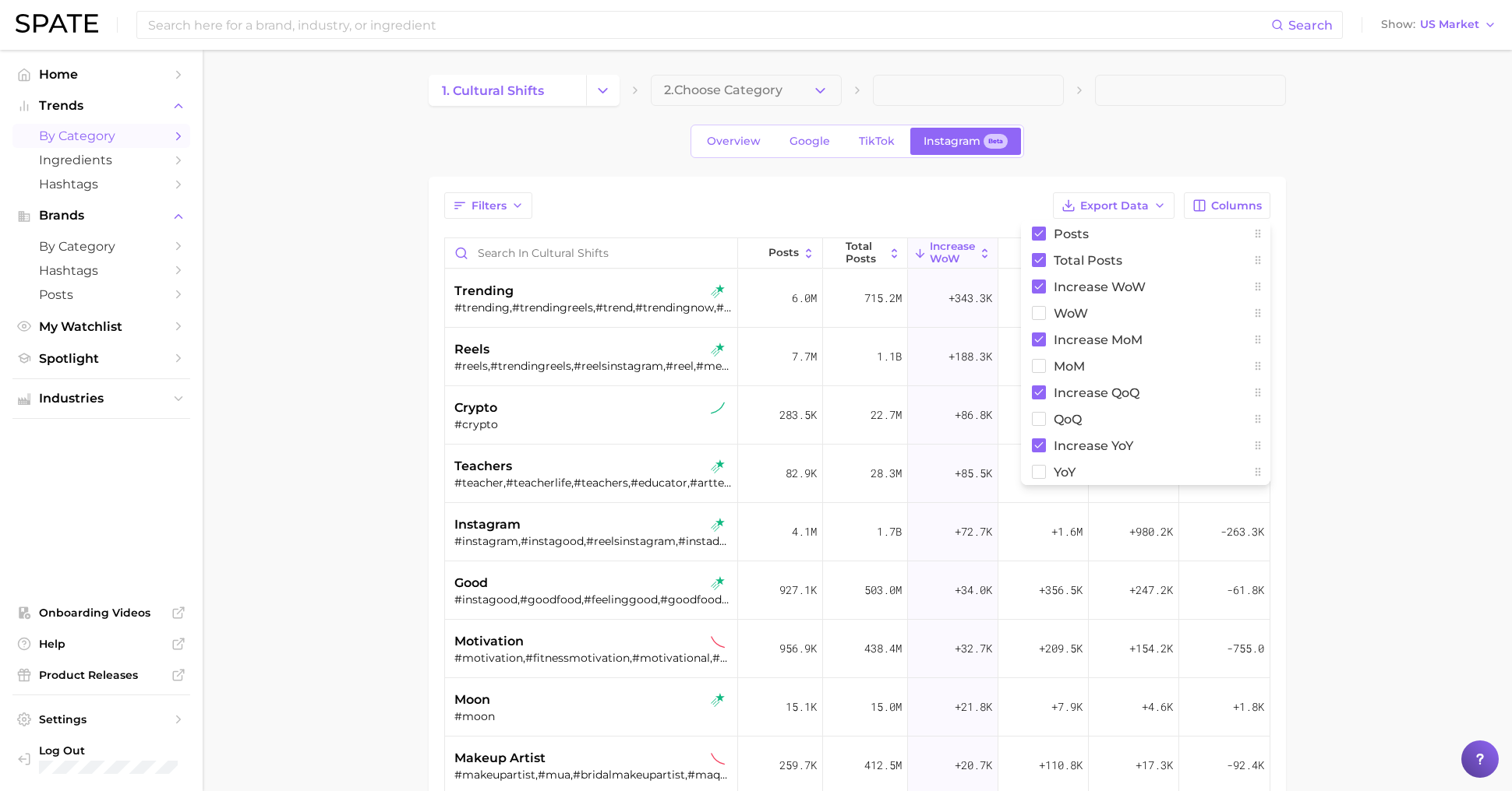
click at [1455, 362] on main "1. cultural shifts 2. Choose Category Overview Google TikTok Instagram Beta Fil…" at bounding box center [857, 585] width 1309 height 1072
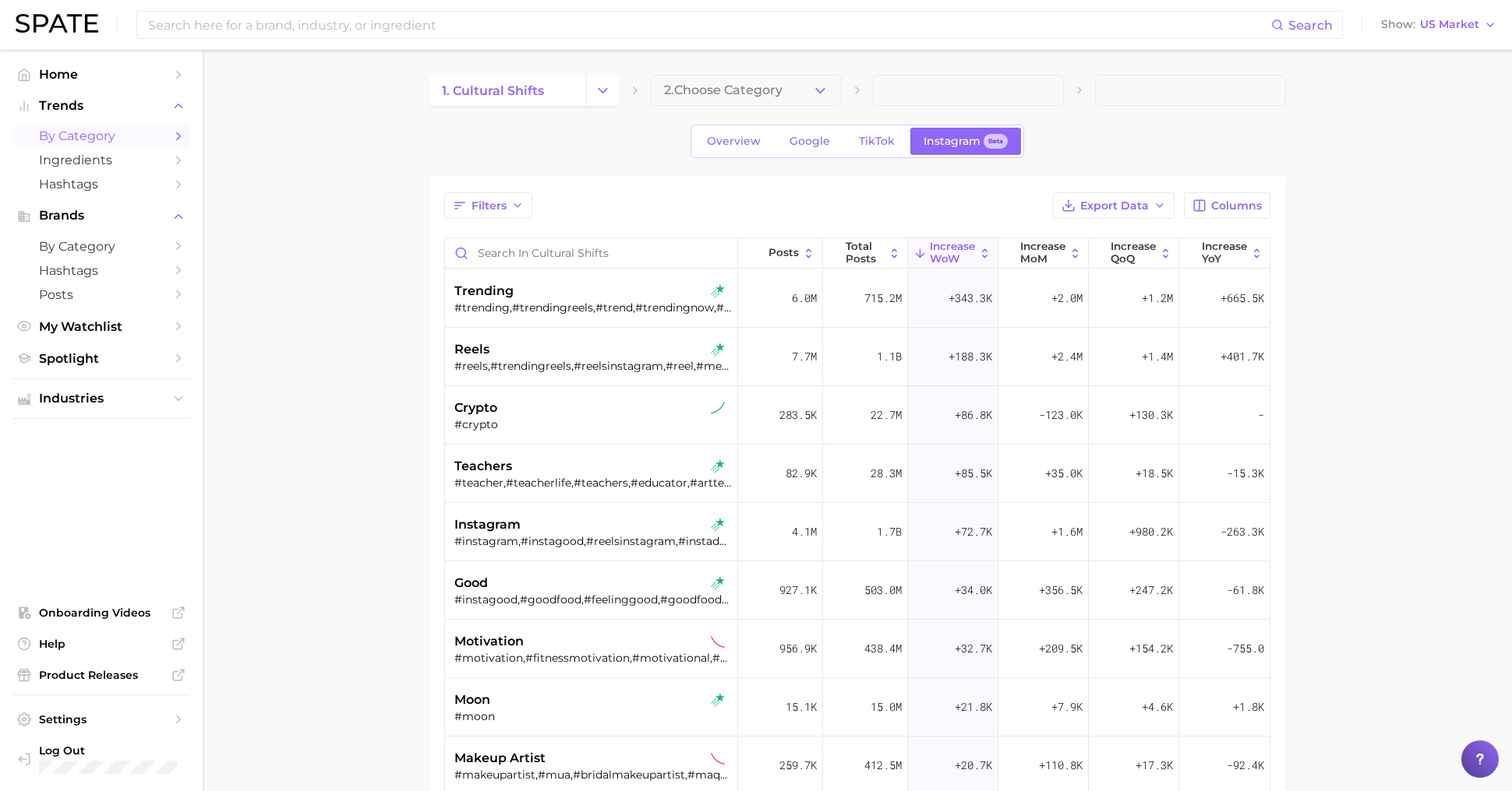
click at [1041, 268] on div "Posts Total Posts Increase WoW Increase MoM Increase QoQ Increase YoY" at bounding box center [857, 254] width 825 height 32
click at [1051, 250] on span "Increase MoM" at bounding box center [1042, 252] width 45 height 24
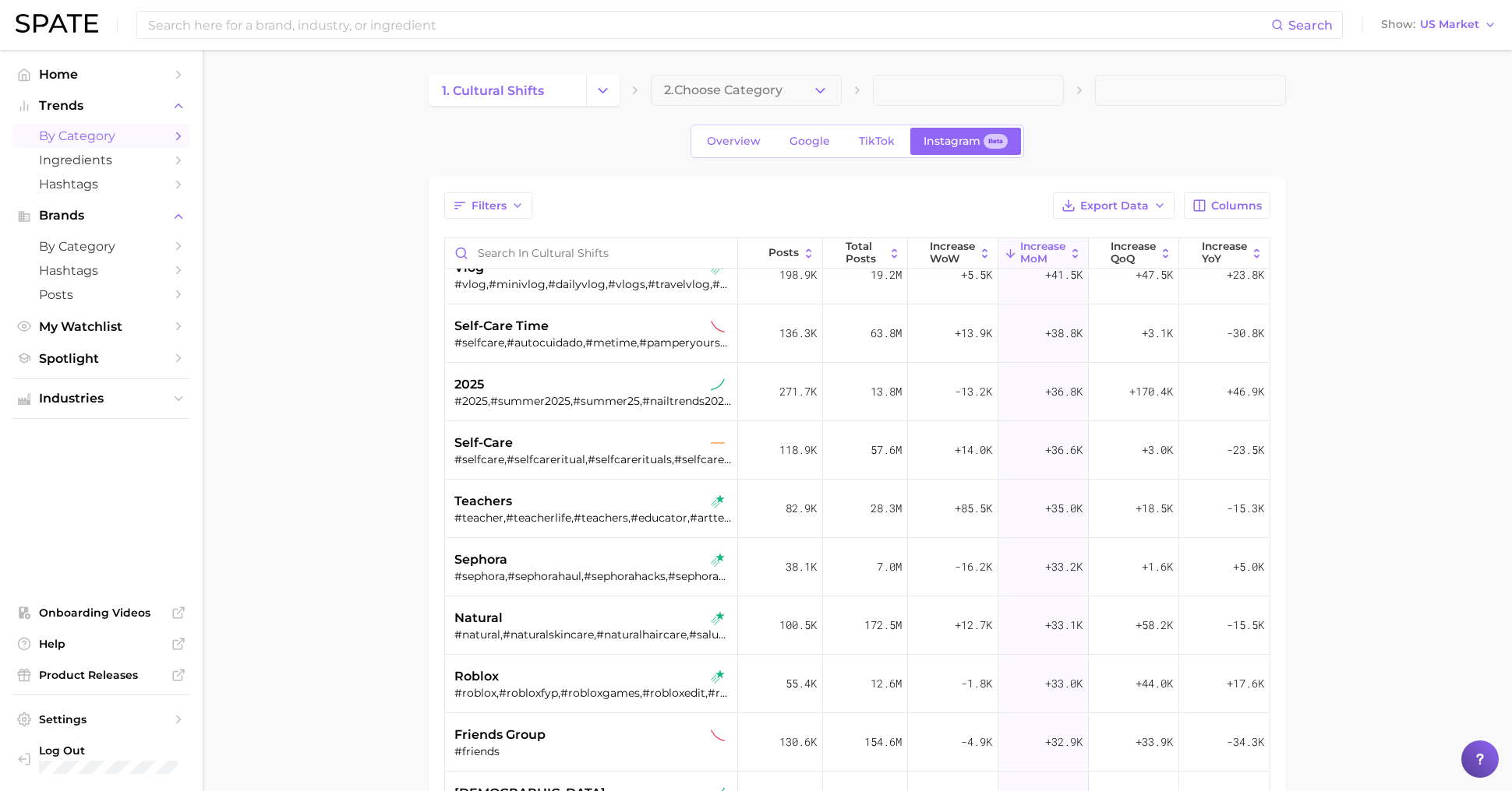
scroll to position [2946, 0]
